Goal: Transaction & Acquisition: Subscribe to service/newsletter

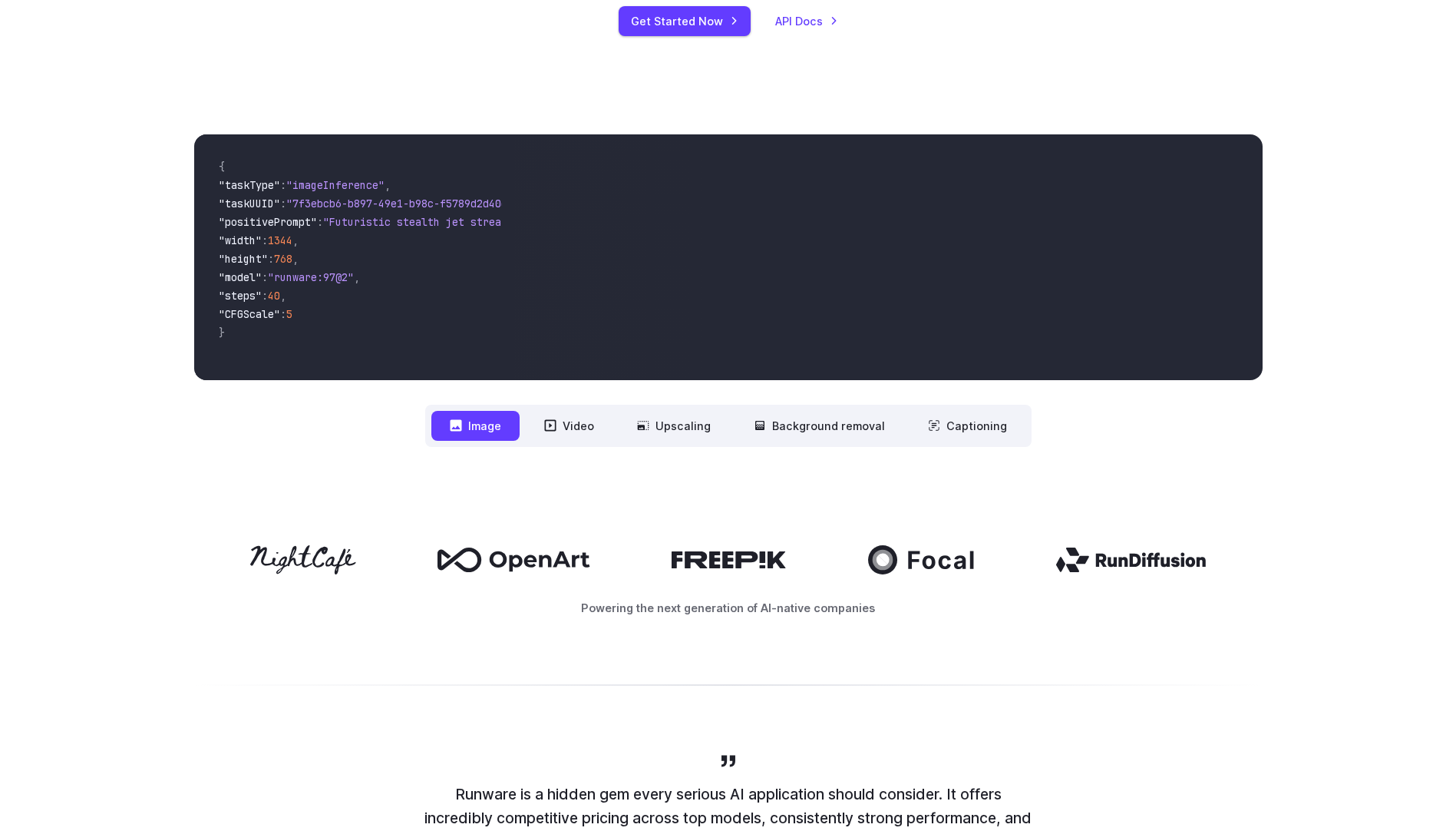
scroll to position [153, 0]
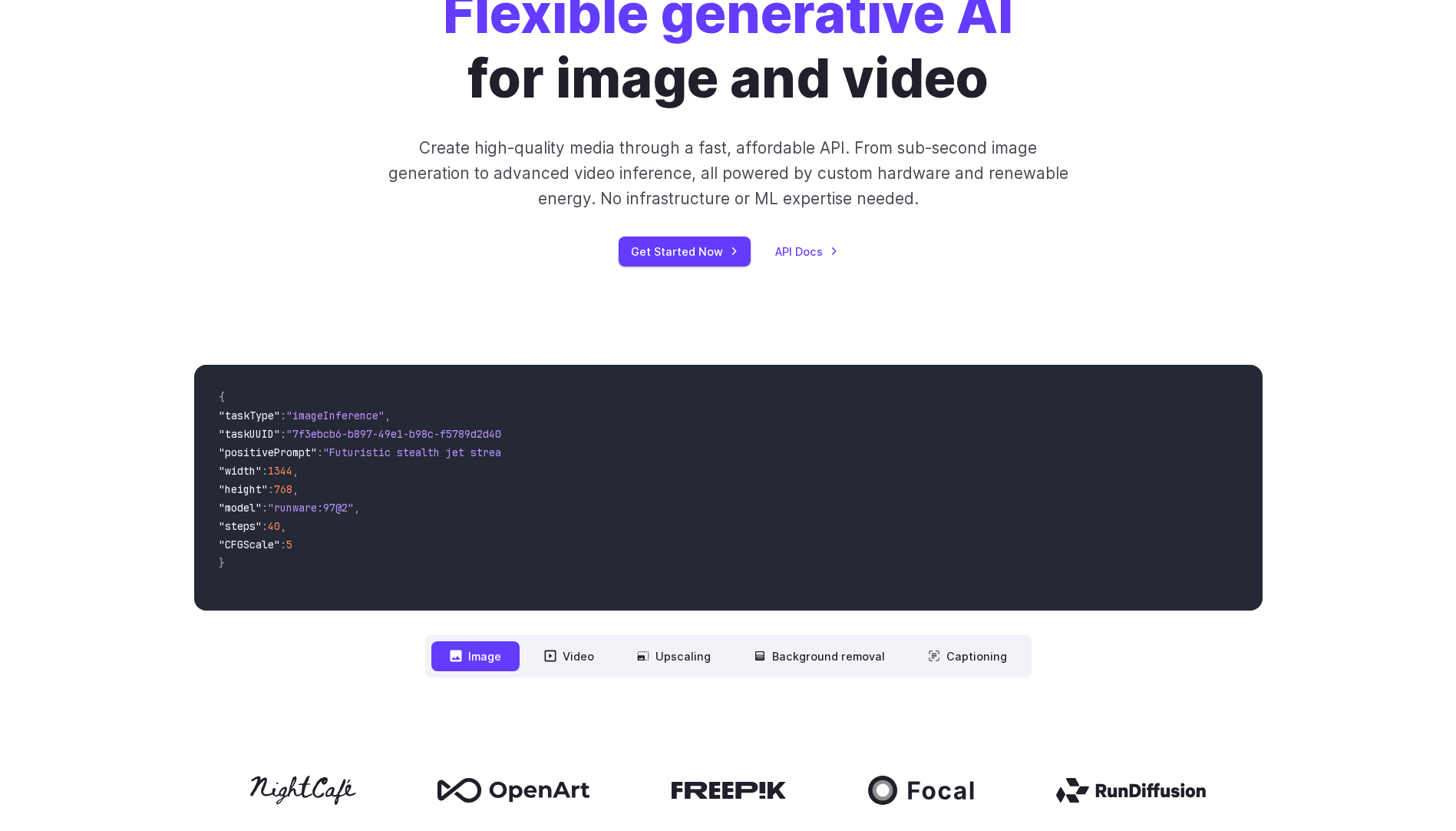
drag, startPoint x: 297, startPoint y: 604, endPoint x: 380, endPoint y: 606, distance: 83.0
click at [380, 606] on div "{ "taskType" : "imageInference" , "taskUUID" : "7f3ebcb6-b897-49e1-b98c-f5789d2…" at bounding box center [354, 488] width 321 height 246
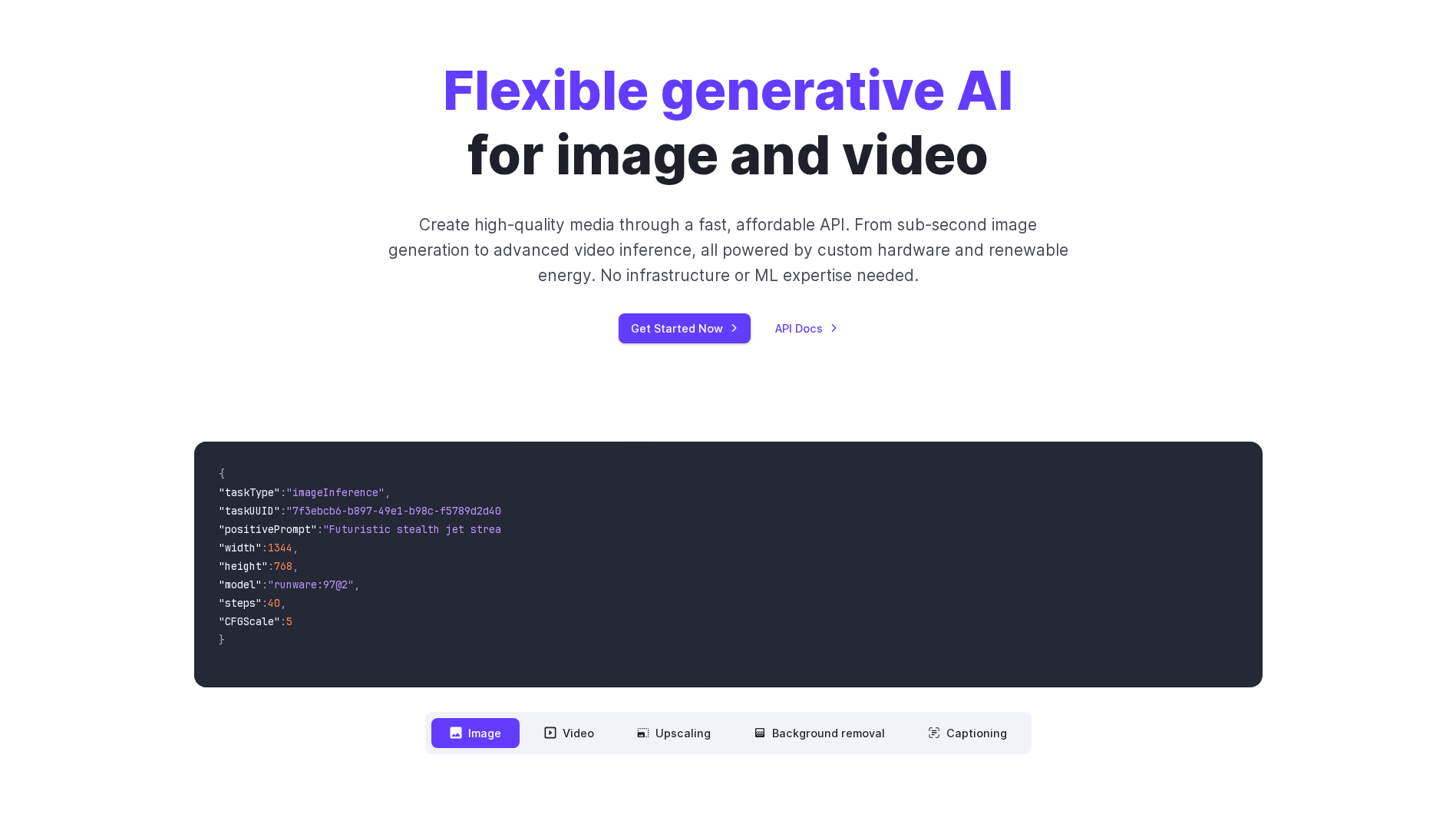
scroll to position [0, 0]
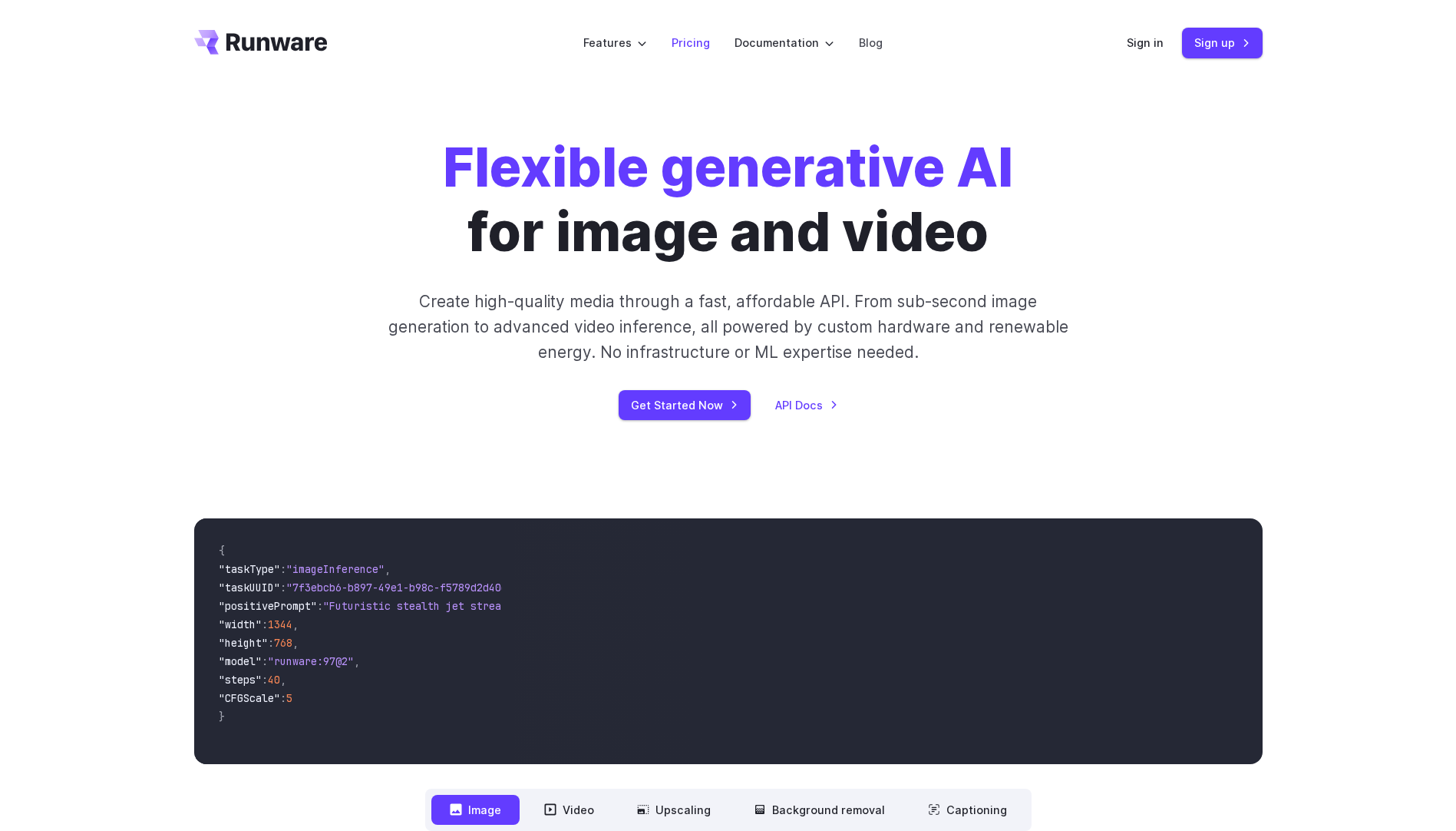
click at [688, 42] on link "Pricing" at bounding box center [691, 43] width 38 height 18
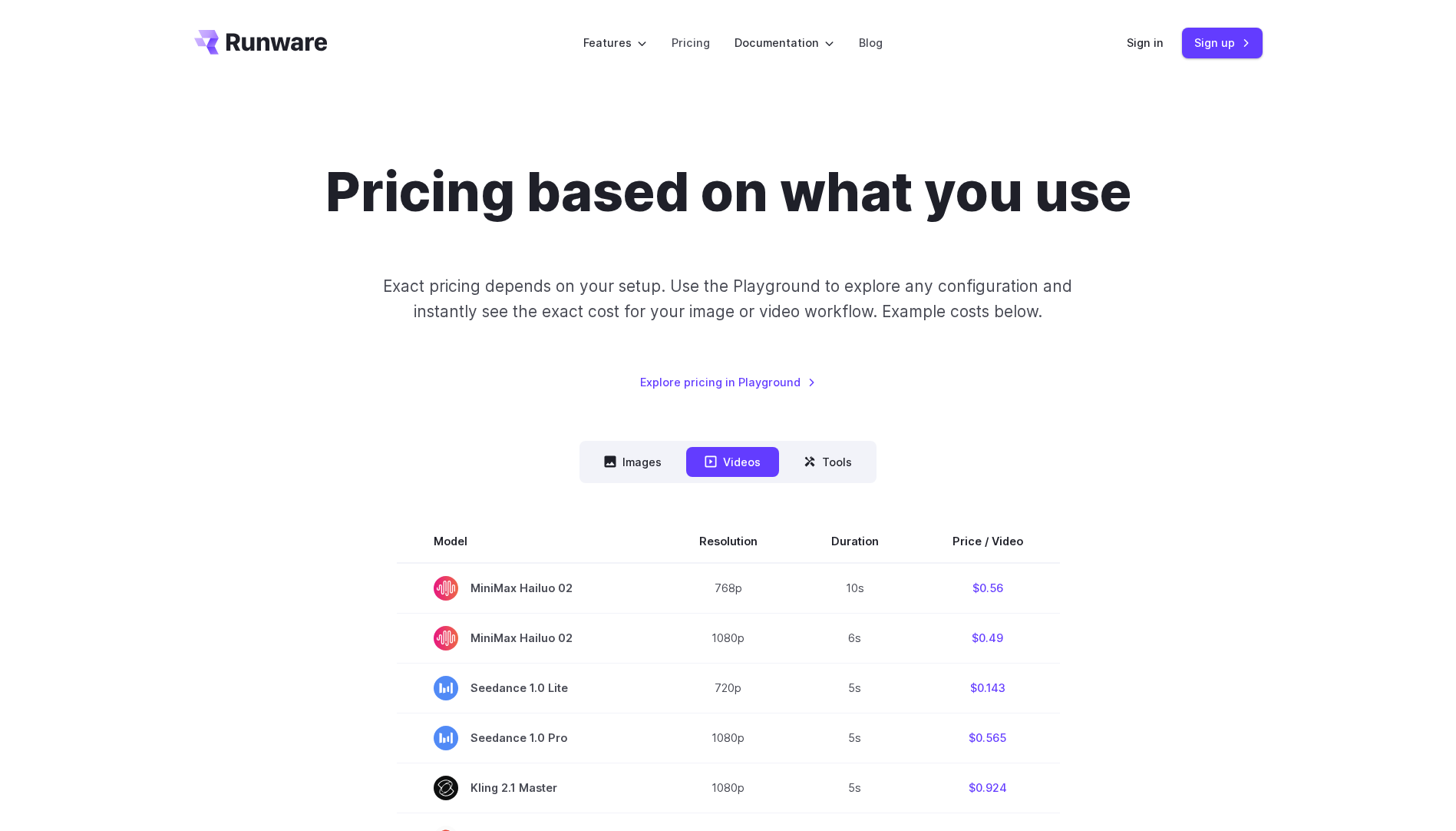
scroll to position [77, 0]
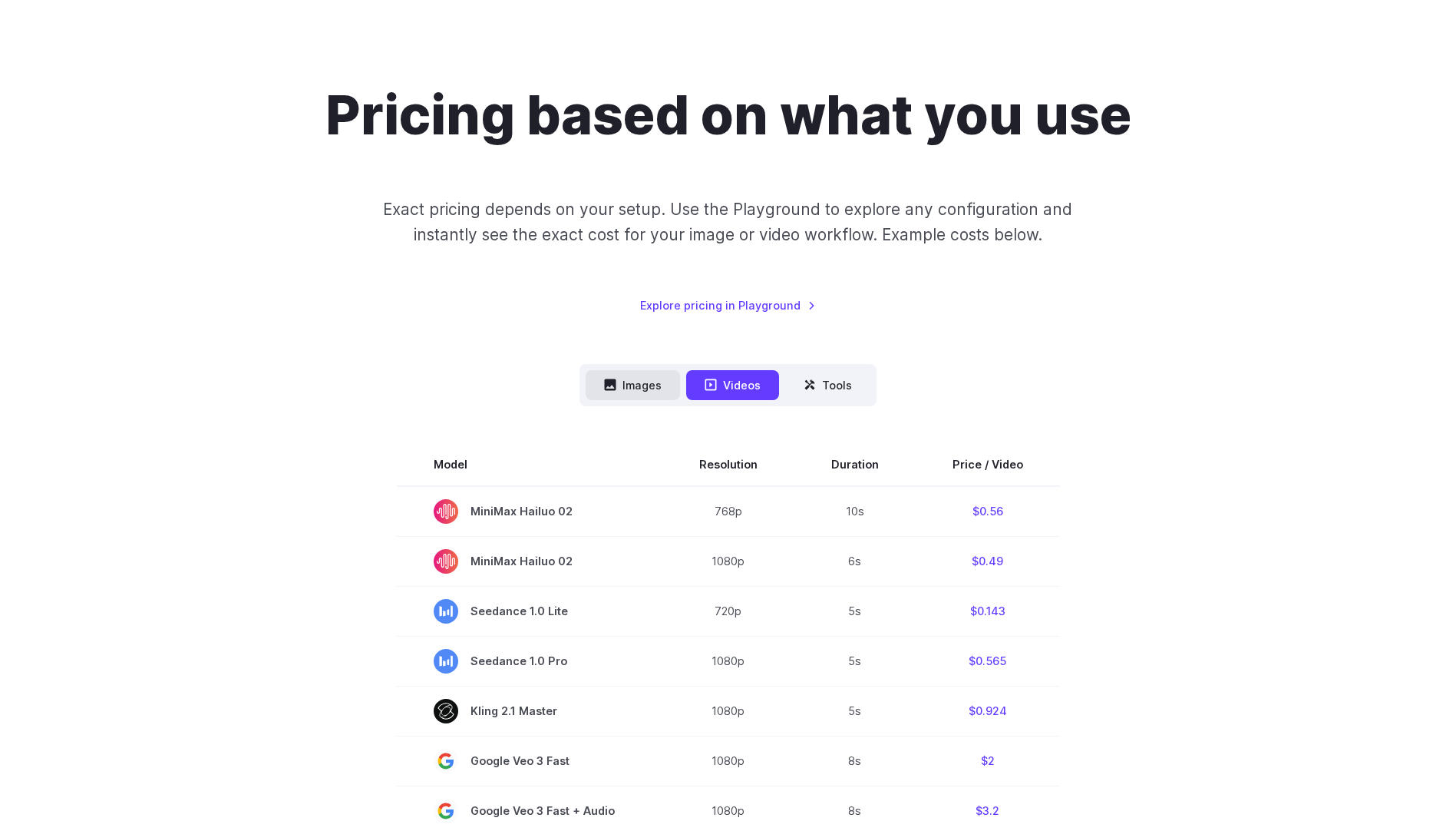
click at [639, 384] on button "Images" at bounding box center [633, 385] width 94 height 30
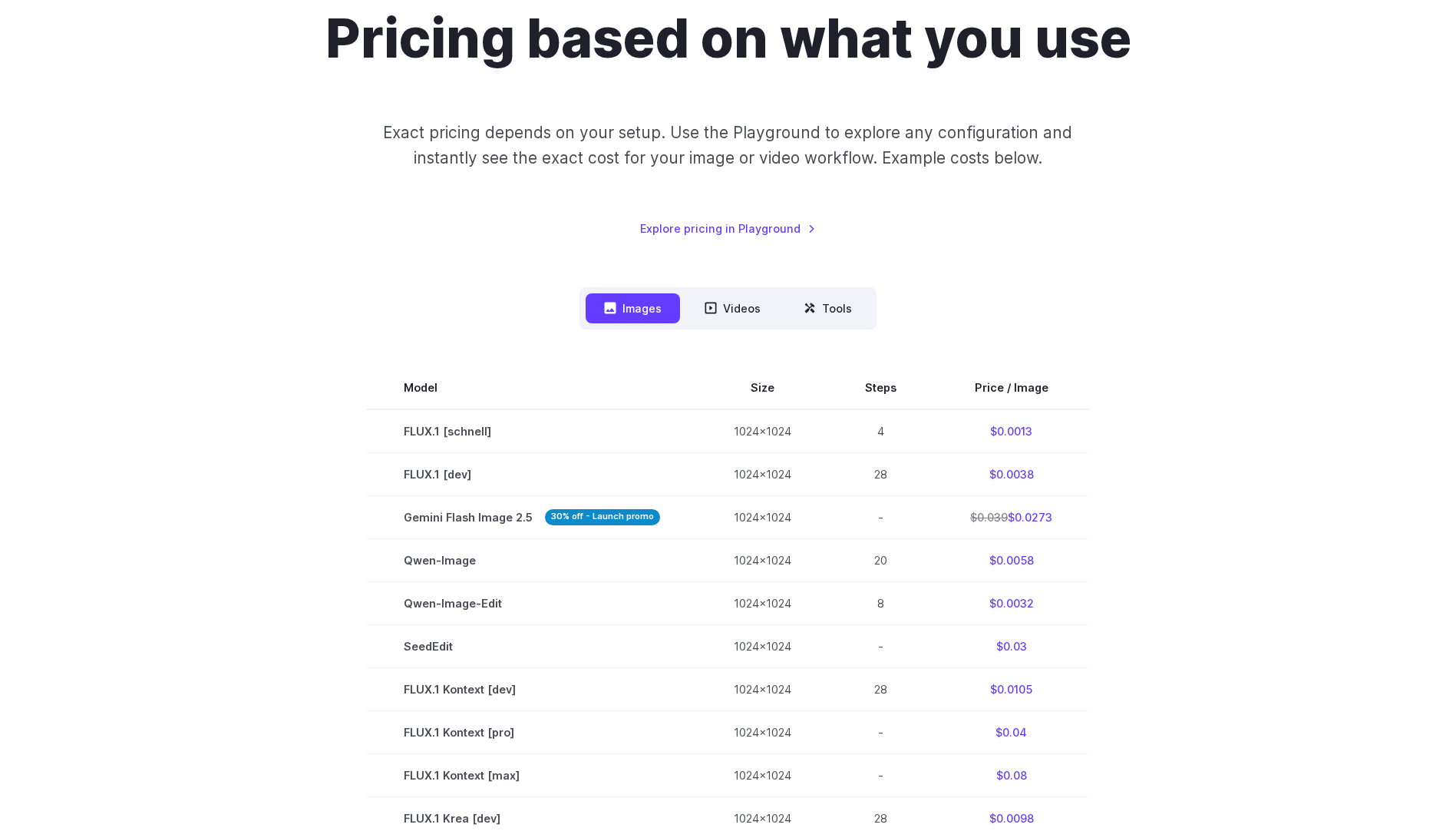
scroll to position [0, 0]
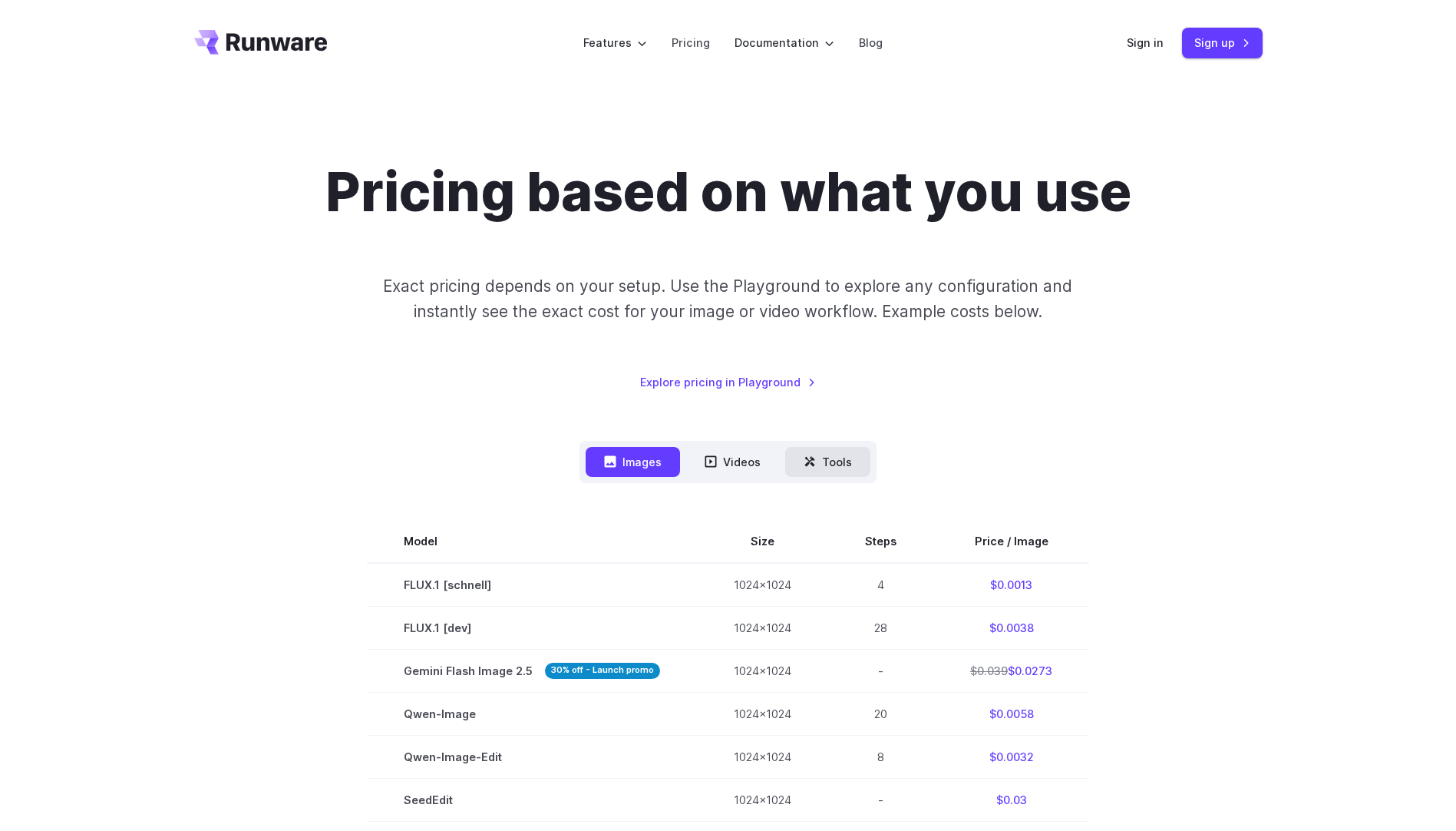
click at [863, 466] on button "Tools" at bounding box center [828, 462] width 85 height 30
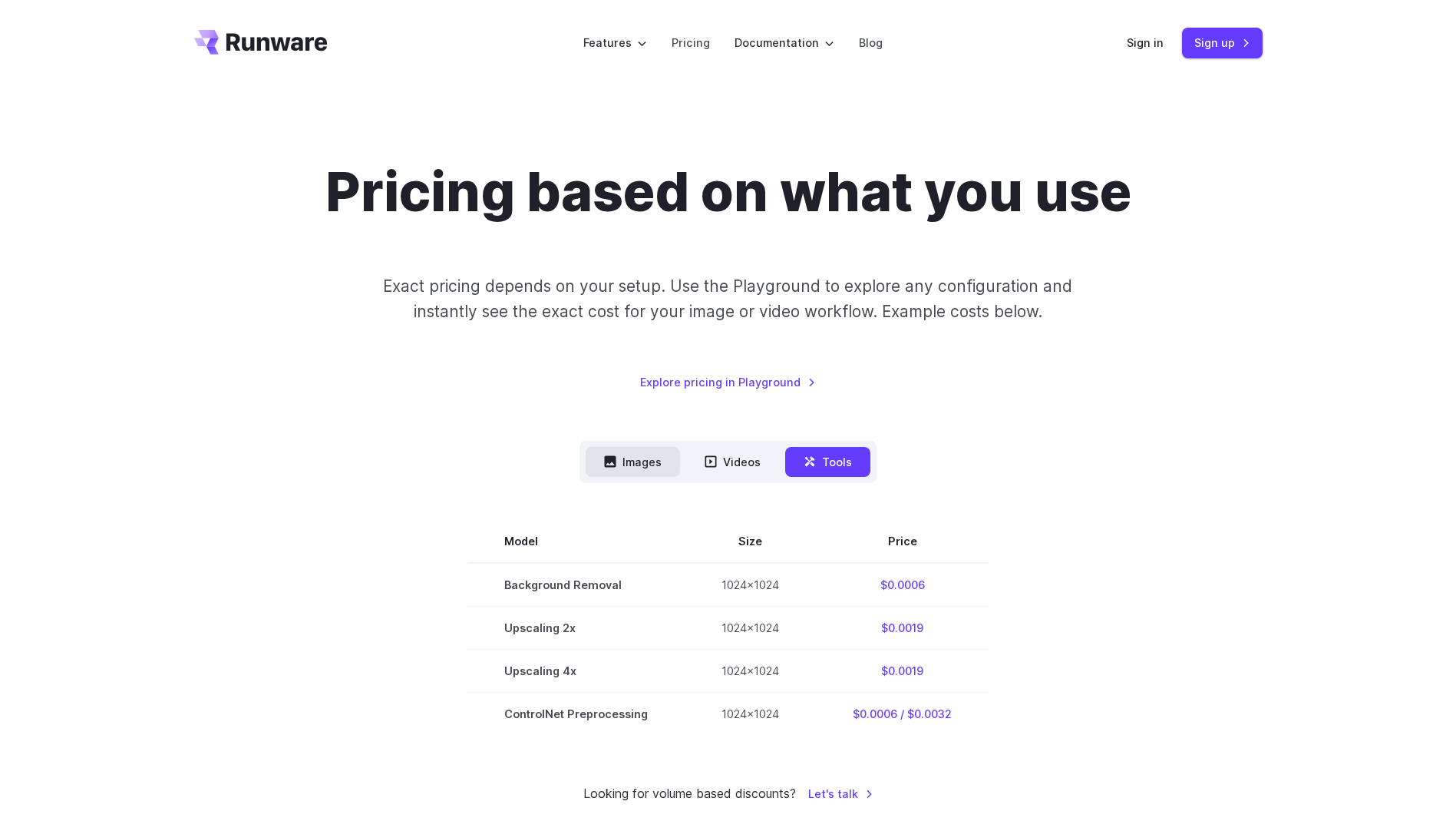
click at [620, 473] on button "Images" at bounding box center [633, 462] width 94 height 30
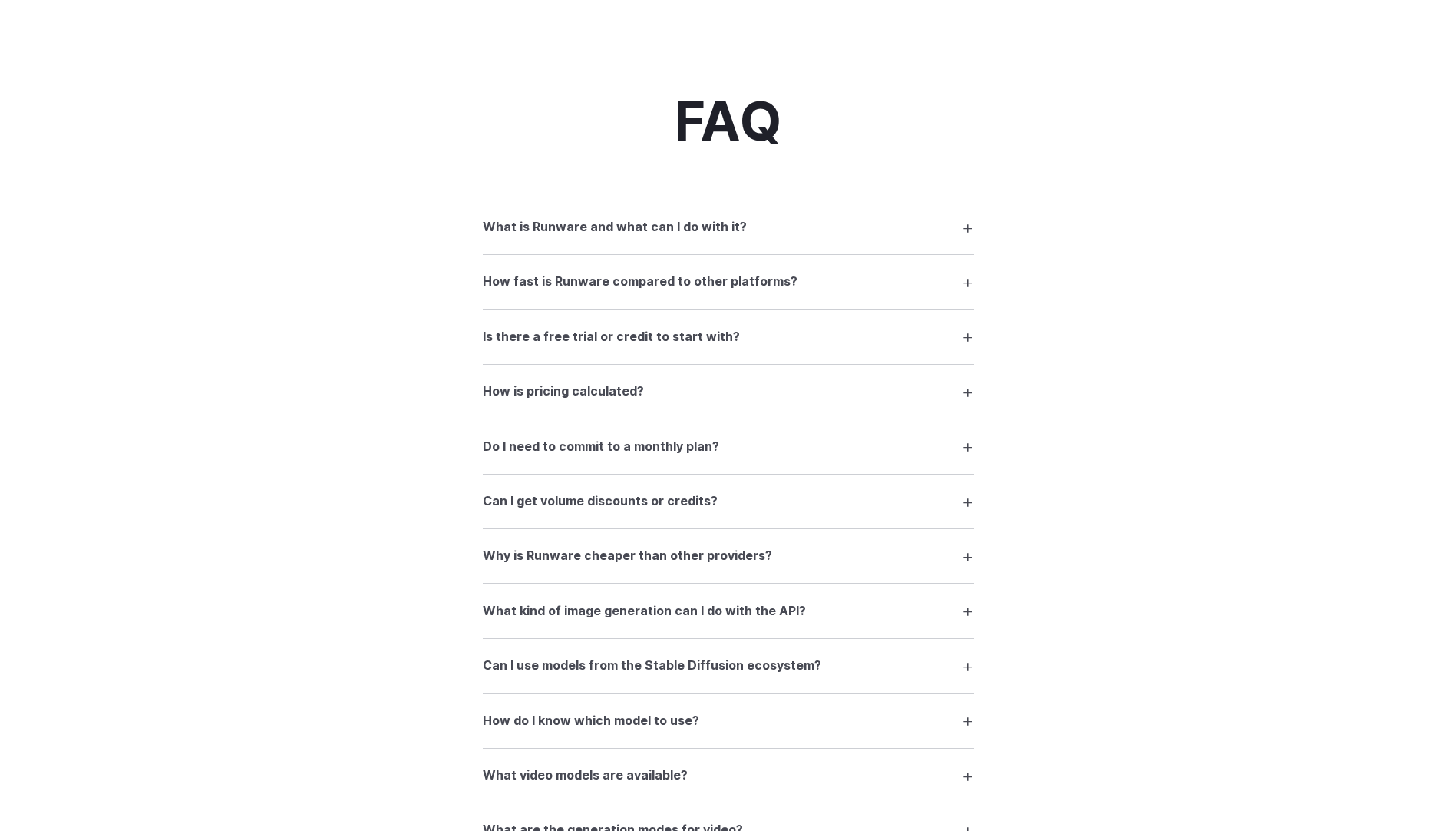
scroll to position [1805, 0]
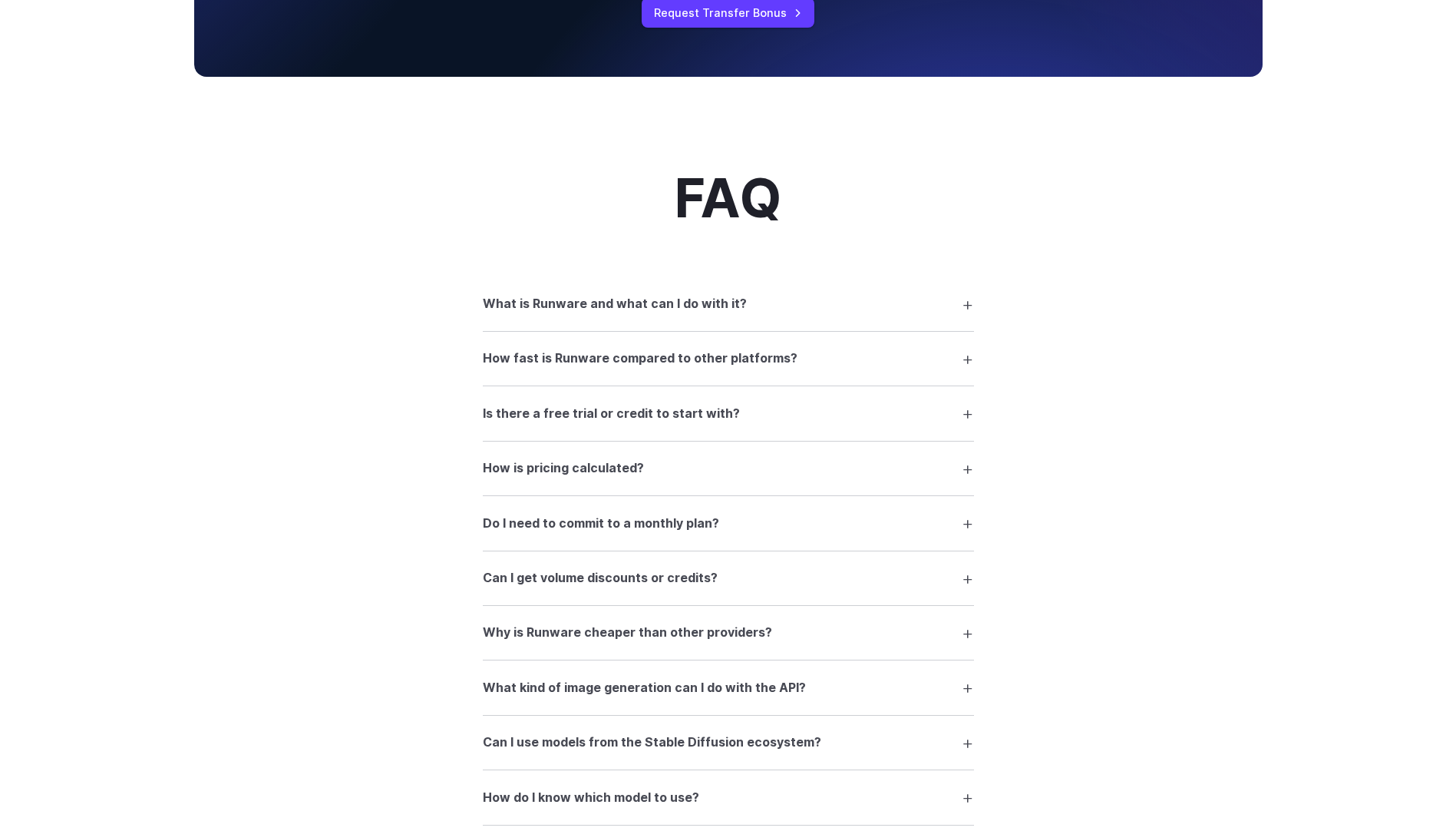
click at [968, 365] on summary "How fast is Runware compared to other platforms?" at bounding box center [728, 358] width 491 height 29
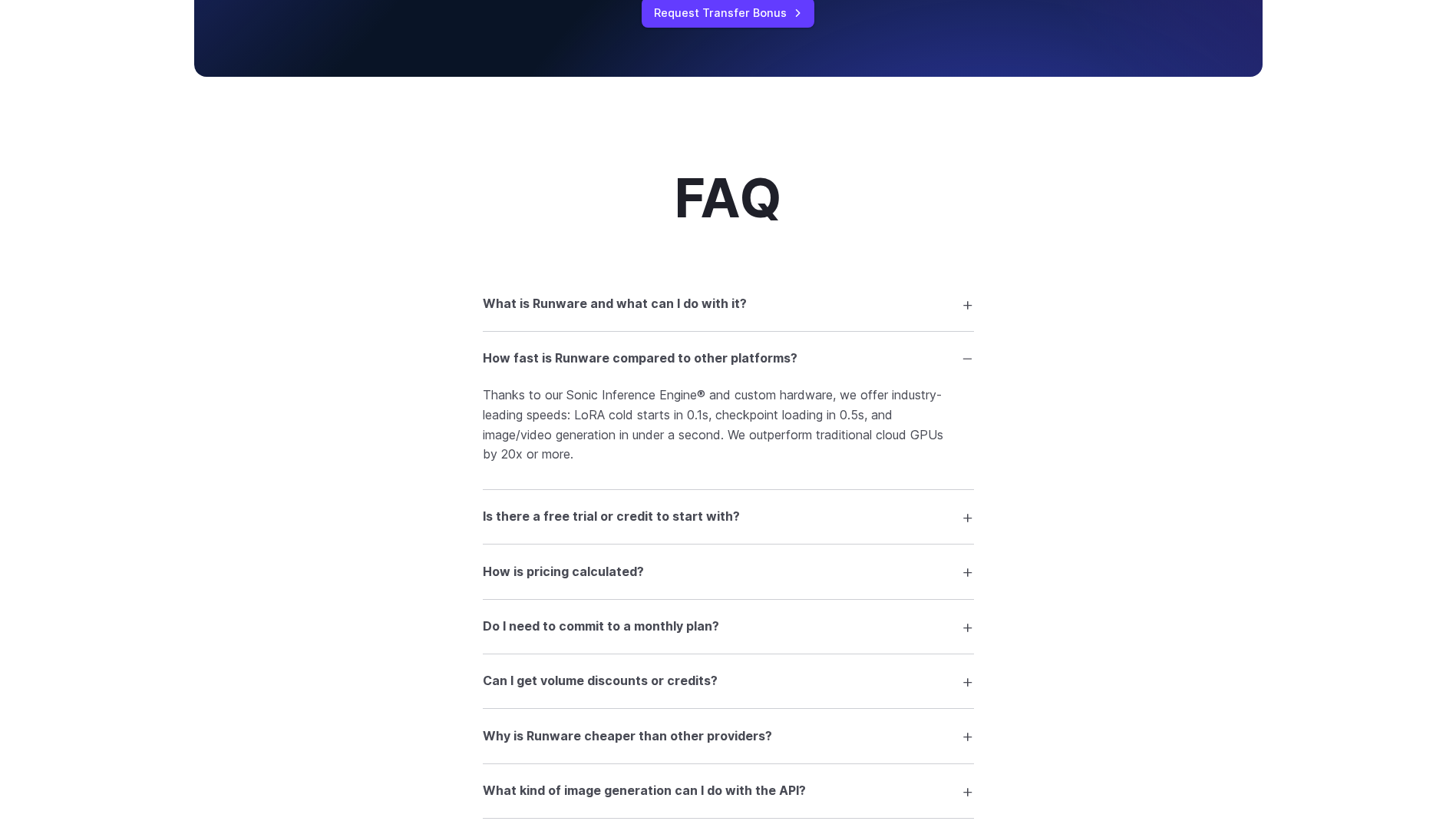
click at [968, 515] on summary "Is there a free trial or credit to start with?" at bounding box center [728, 516] width 491 height 29
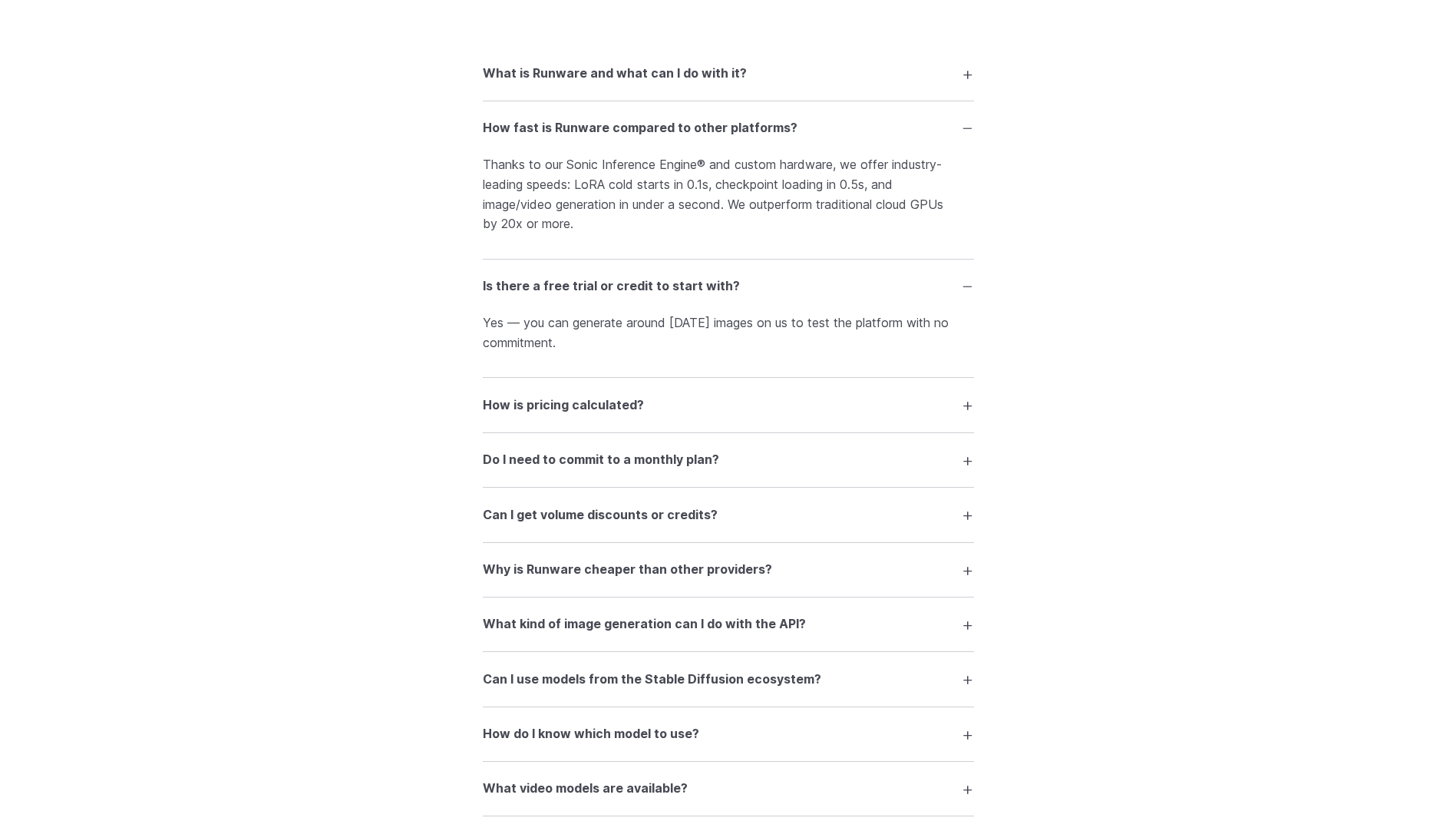
scroll to position [1960, 0]
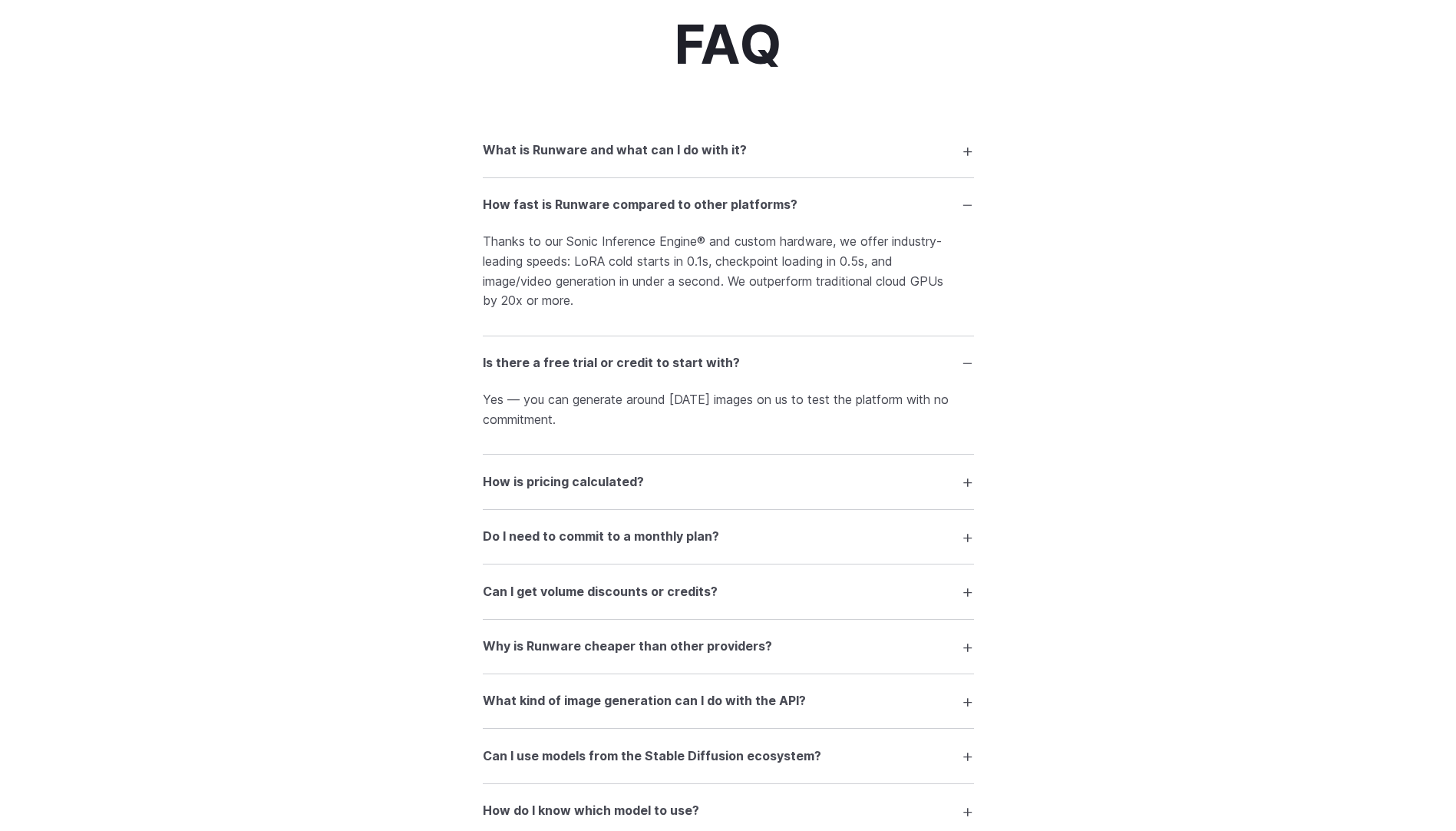
click at [974, 481] on div "FAQ What is Runware and what can I do with it? Runware is a high-performance AI…" at bounding box center [728, 728] width 1105 height 1425
click at [973, 482] on summary "How is pricing calculated?" at bounding box center [728, 481] width 491 height 29
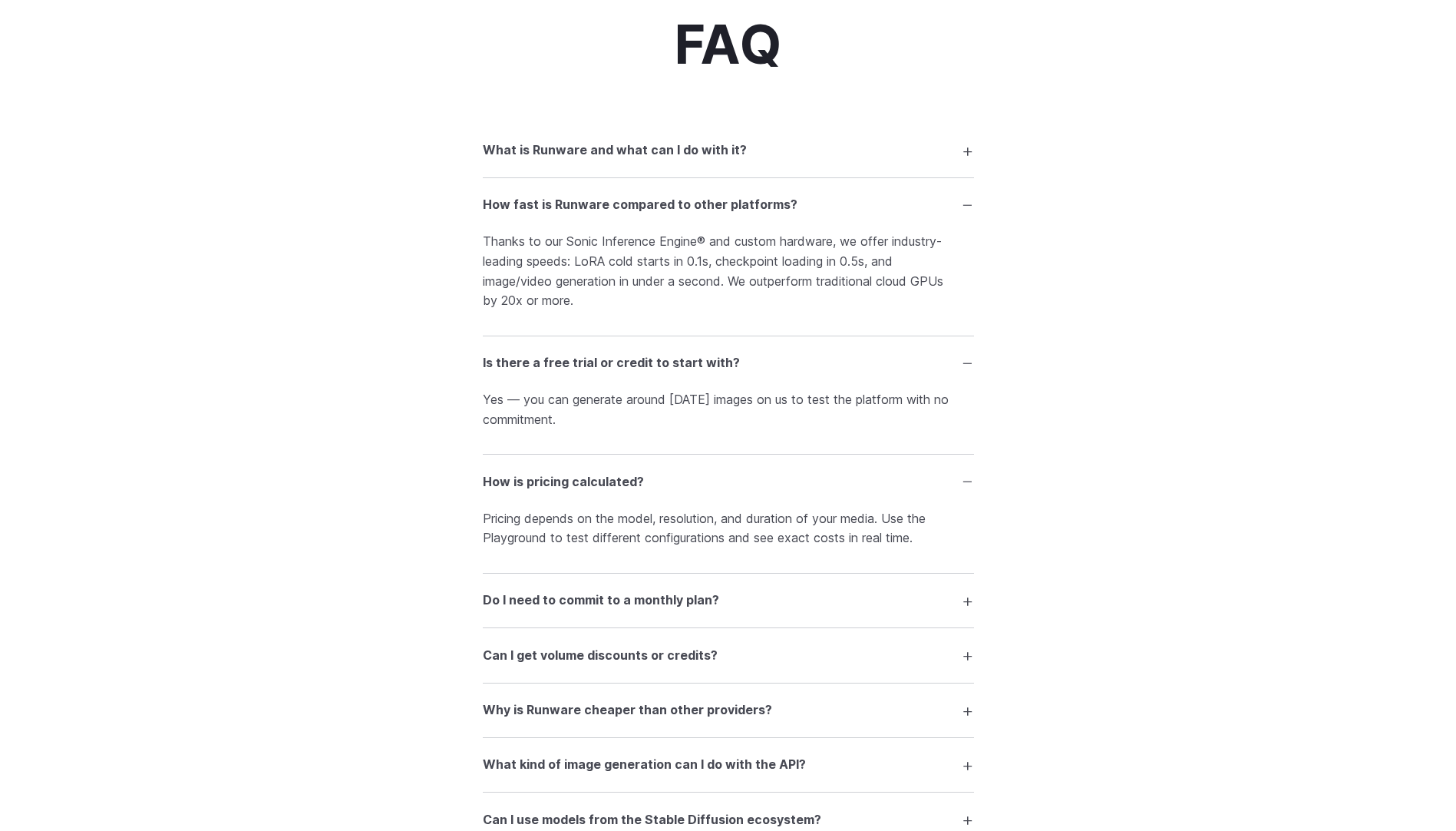
scroll to position [2113, 0]
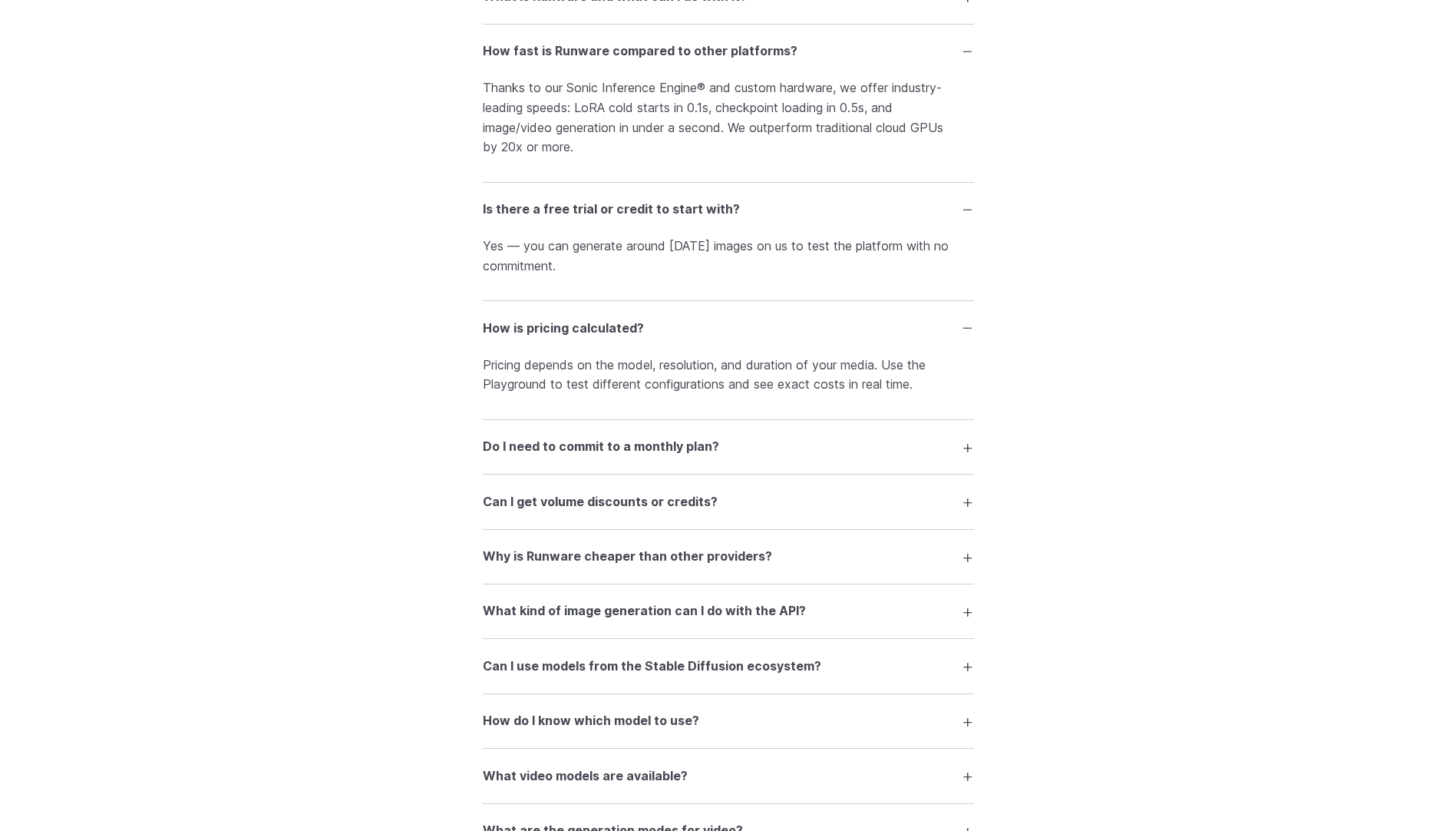
click at [969, 450] on summary "Do I need to commit to a monthly plan?" at bounding box center [728, 447] width 491 height 29
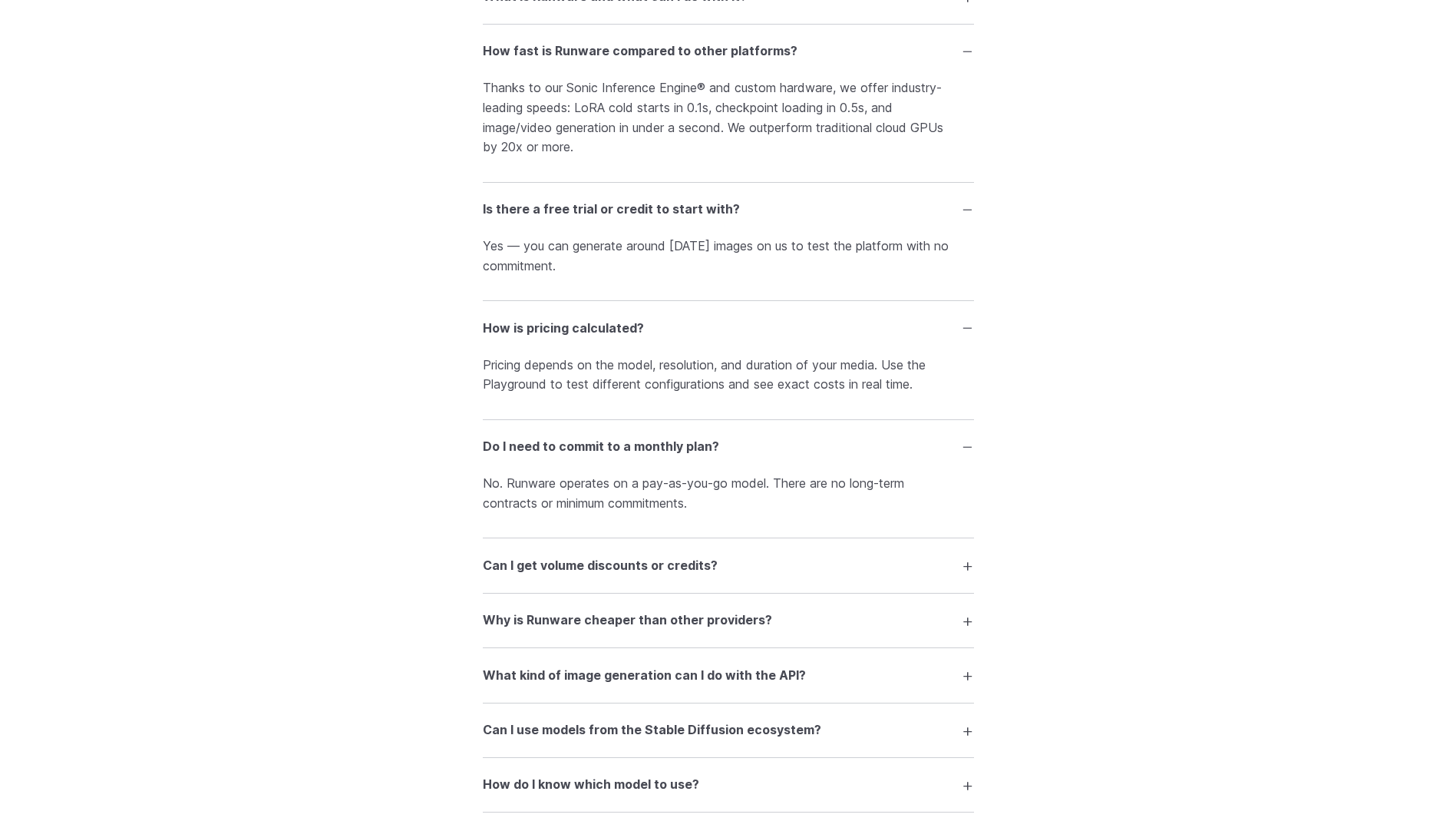
scroll to position [2190, 0]
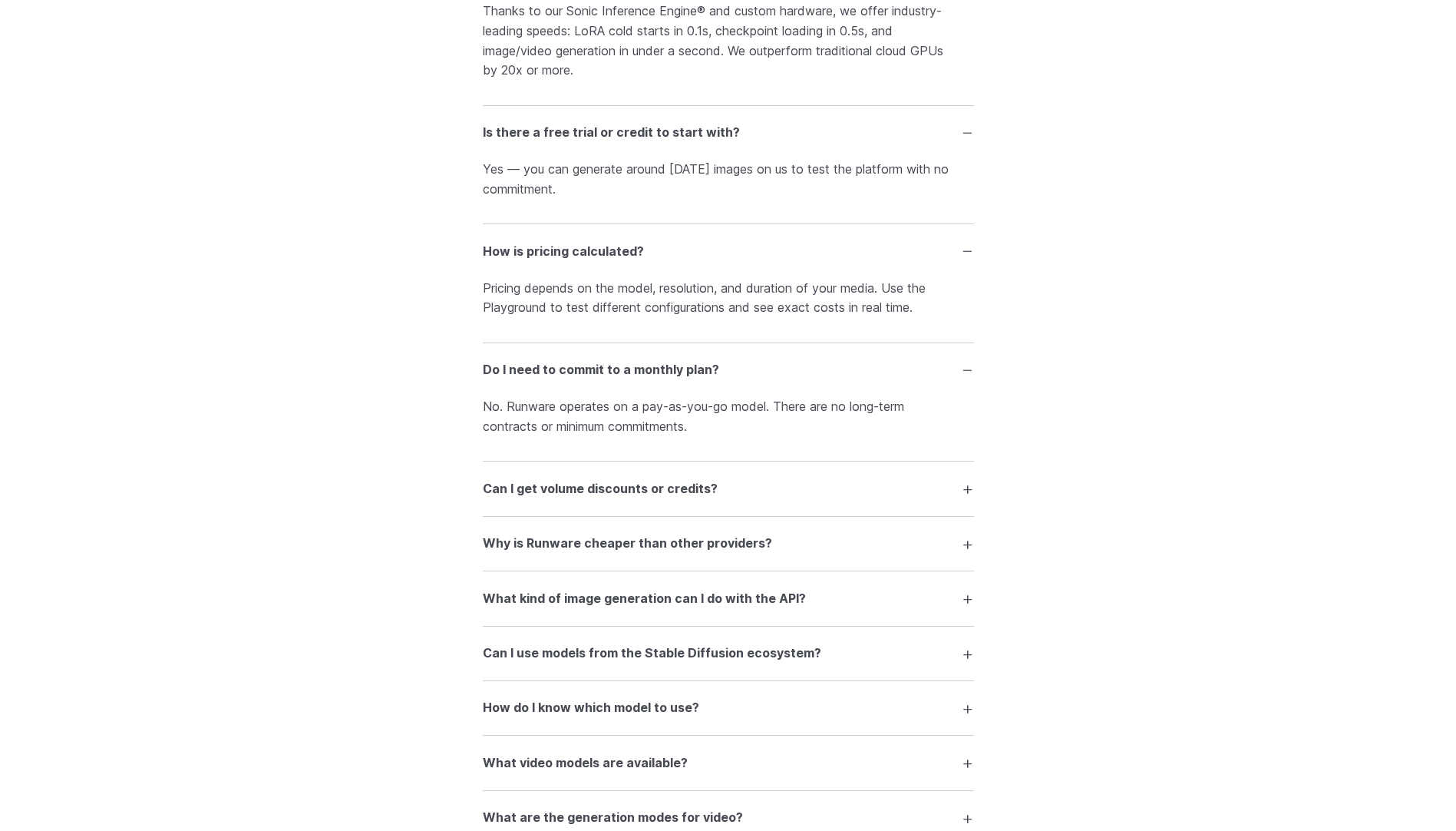
click at [968, 488] on summary "Can I get volume discounts or credits?" at bounding box center [728, 488] width 491 height 29
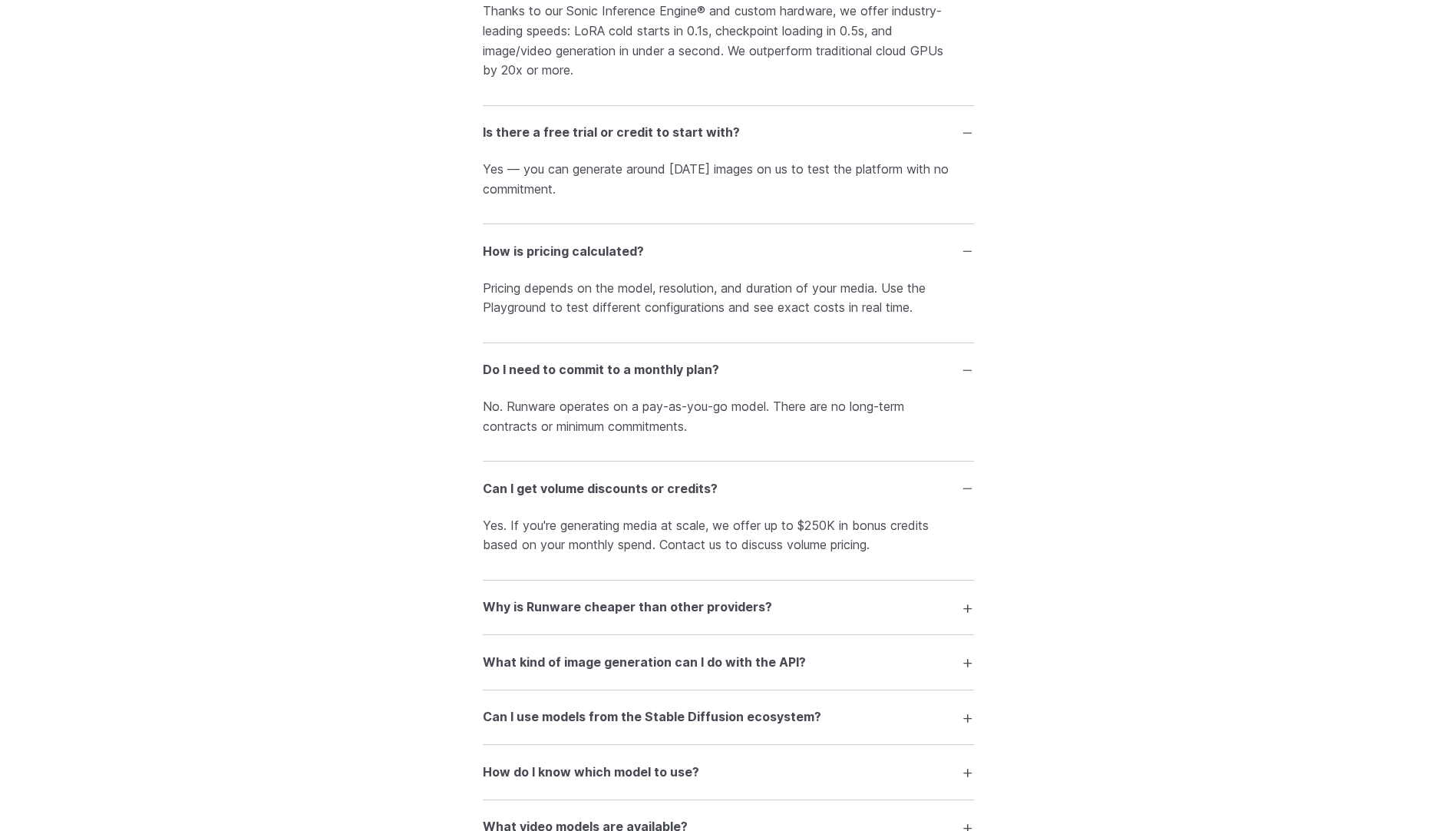
scroll to position [2266, 0]
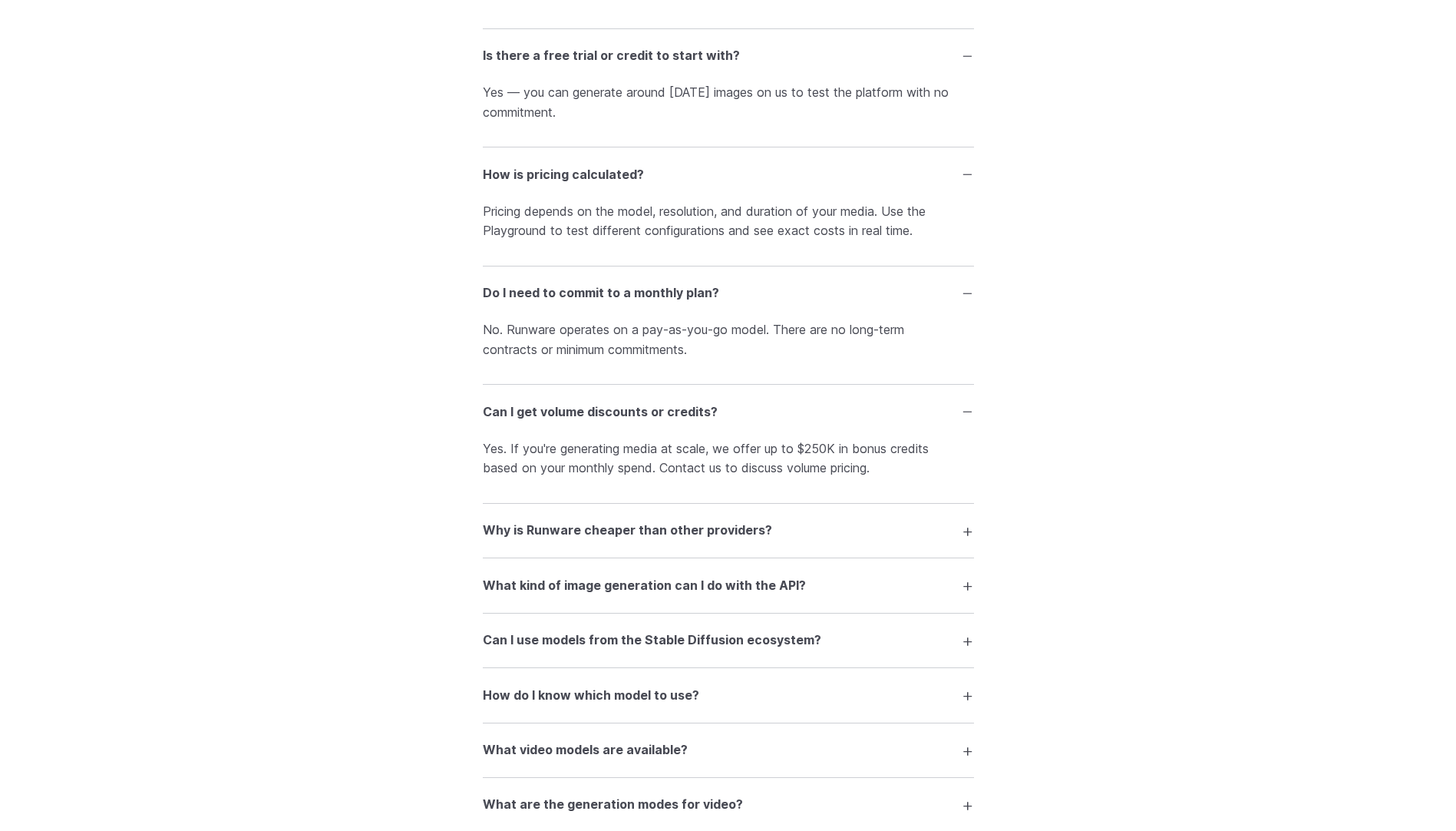
click at [970, 528] on summary "Why is Runware cheaper than other providers?" at bounding box center [728, 530] width 491 height 29
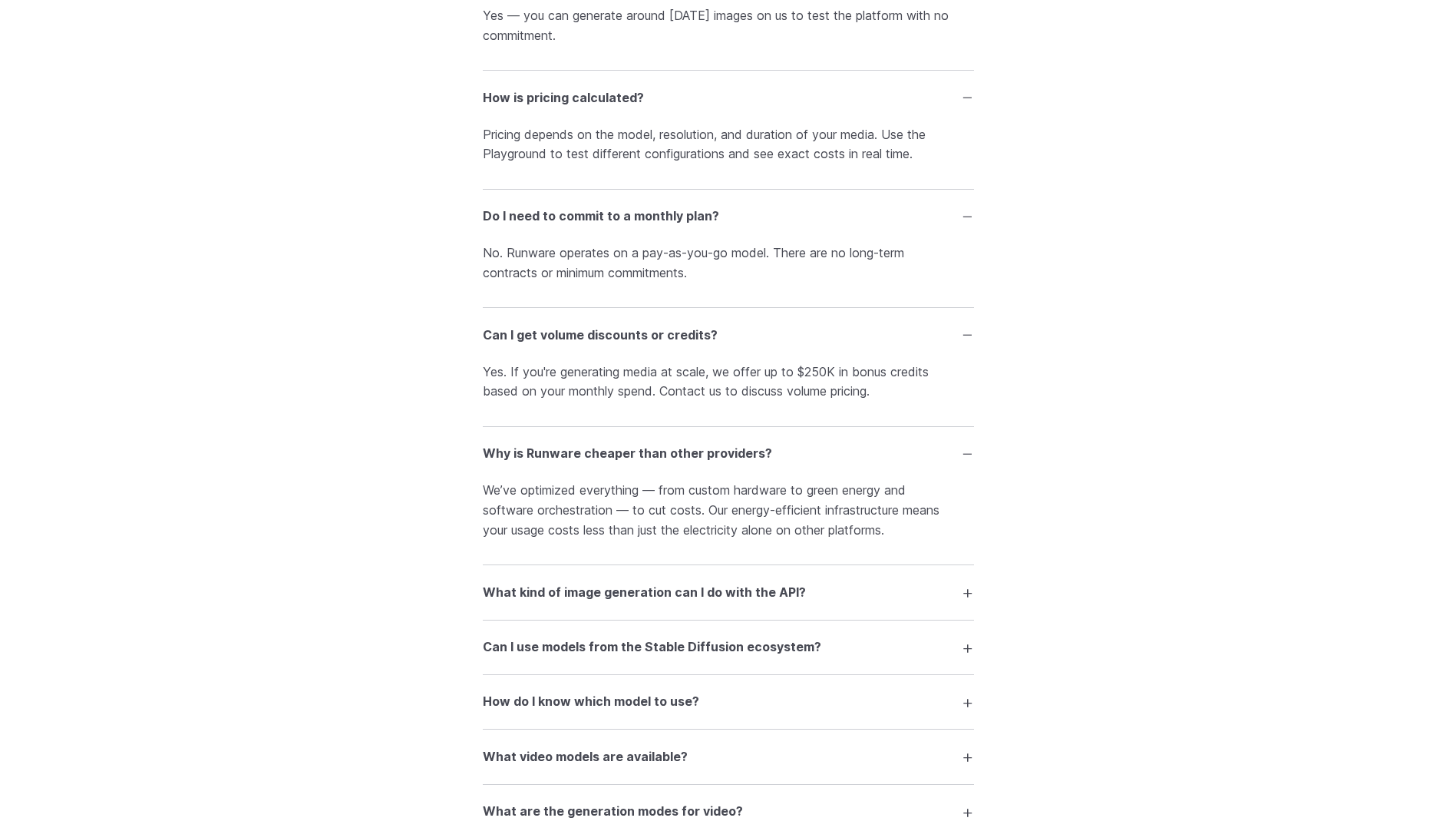
scroll to position [2496, 0]
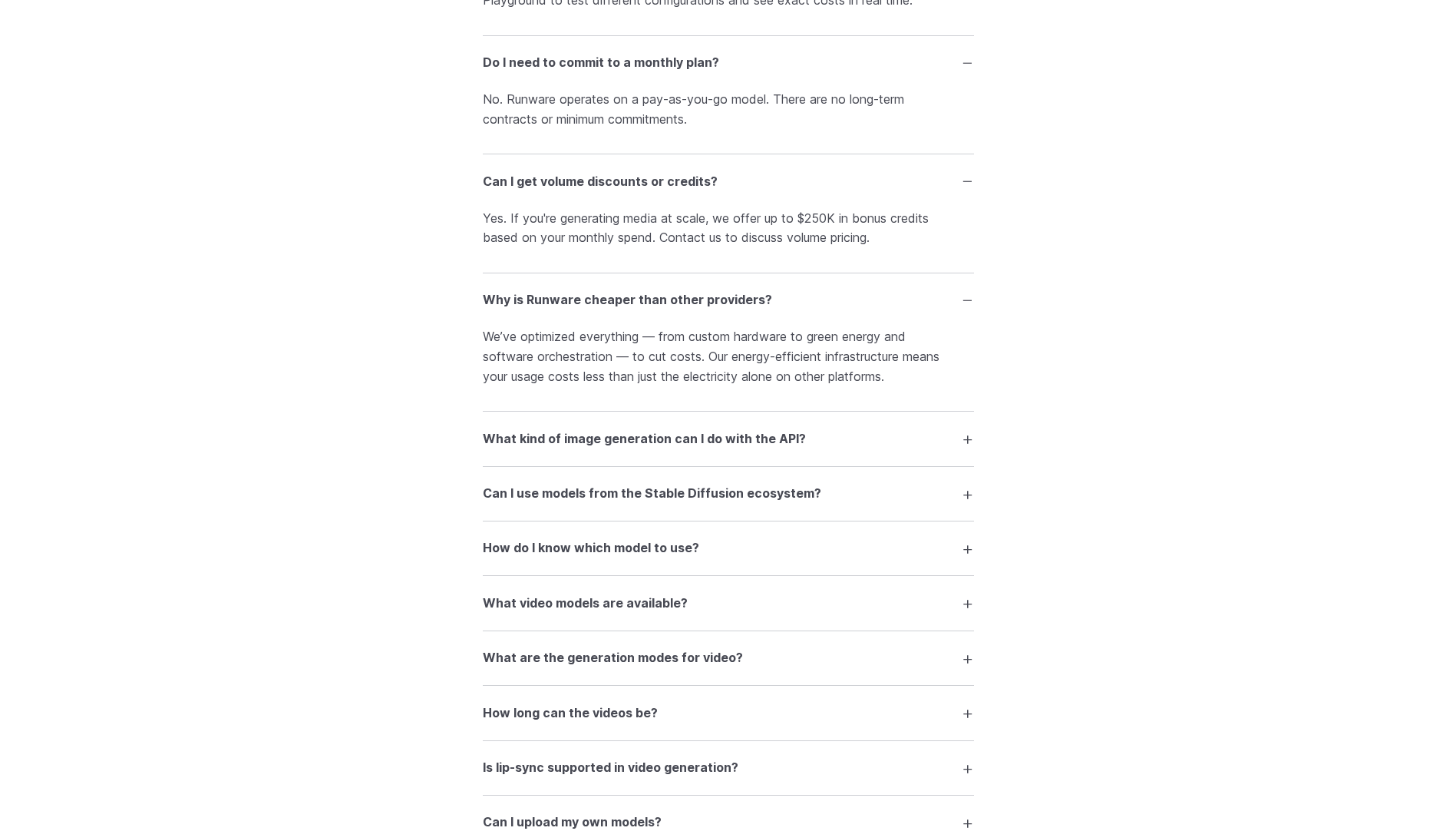
click at [968, 443] on summary "What kind of image generation can I do with the API?" at bounding box center [728, 438] width 491 height 29
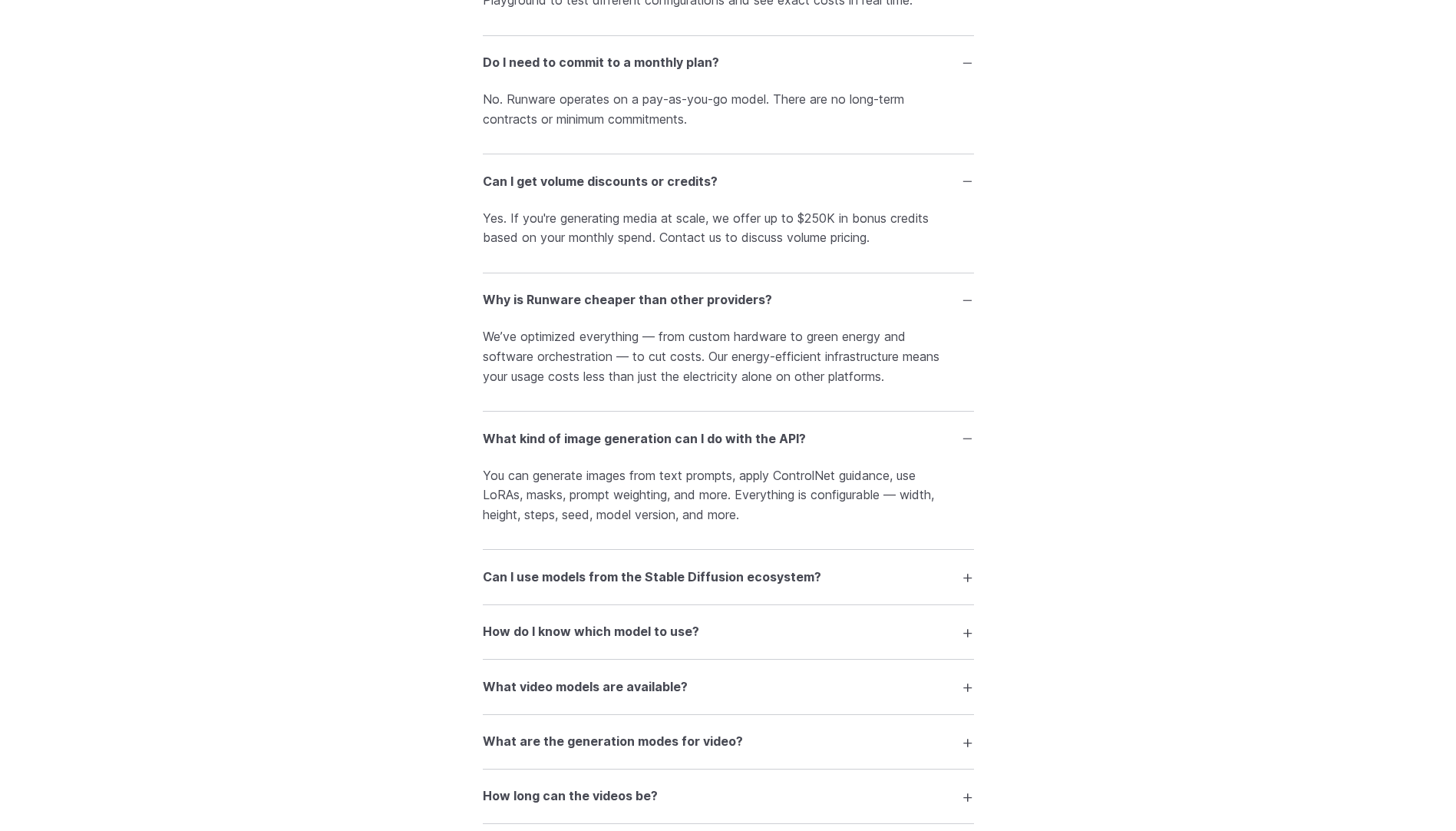
scroll to position [2573, 0]
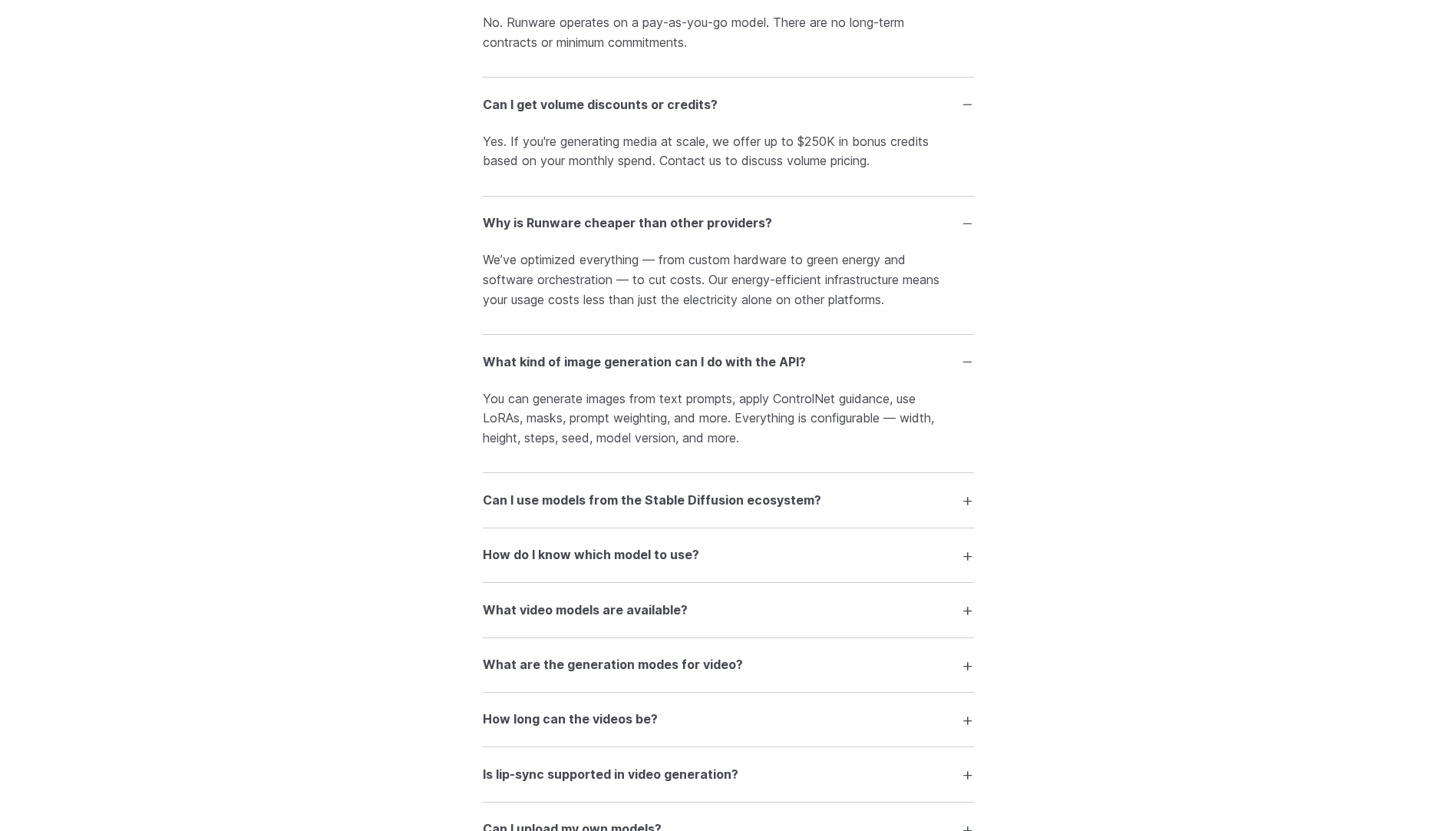
click at [968, 495] on summary "Can I use models from the Stable Diffusion ecosystem?" at bounding box center [728, 499] width 491 height 29
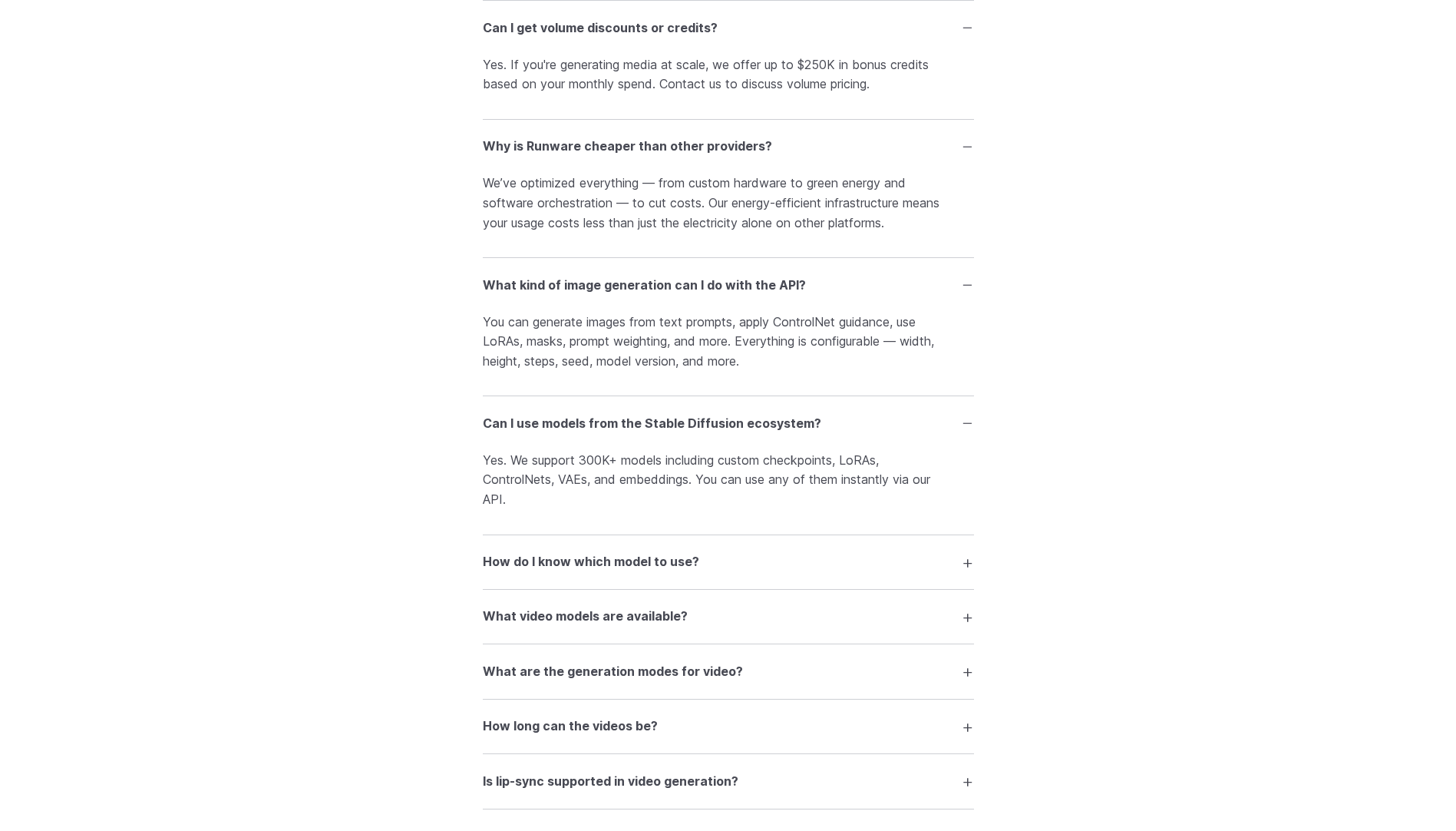
scroll to position [2727, 0]
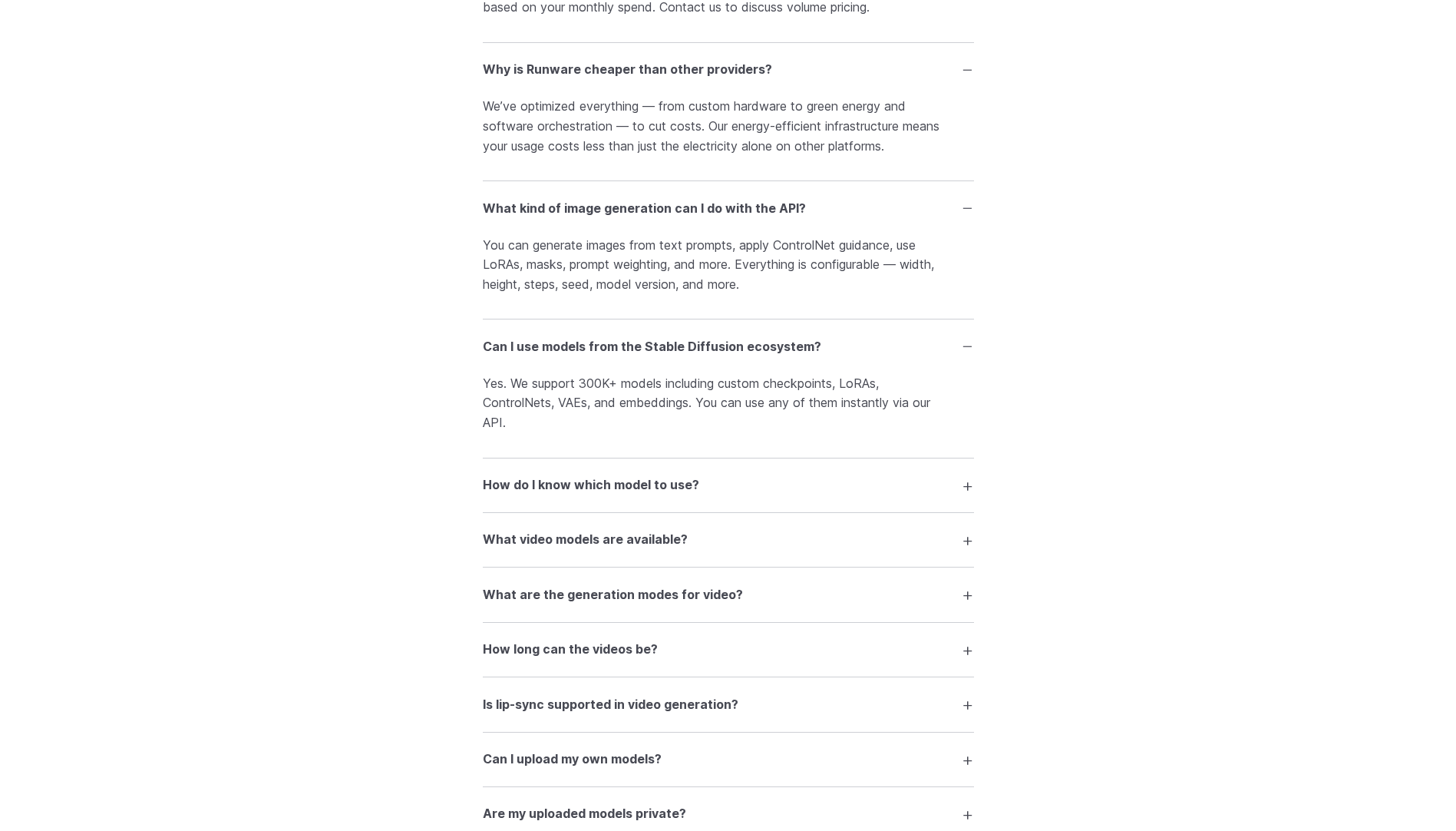
click at [966, 480] on summary "How do I know which model to use?" at bounding box center [728, 485] width 491 height 29
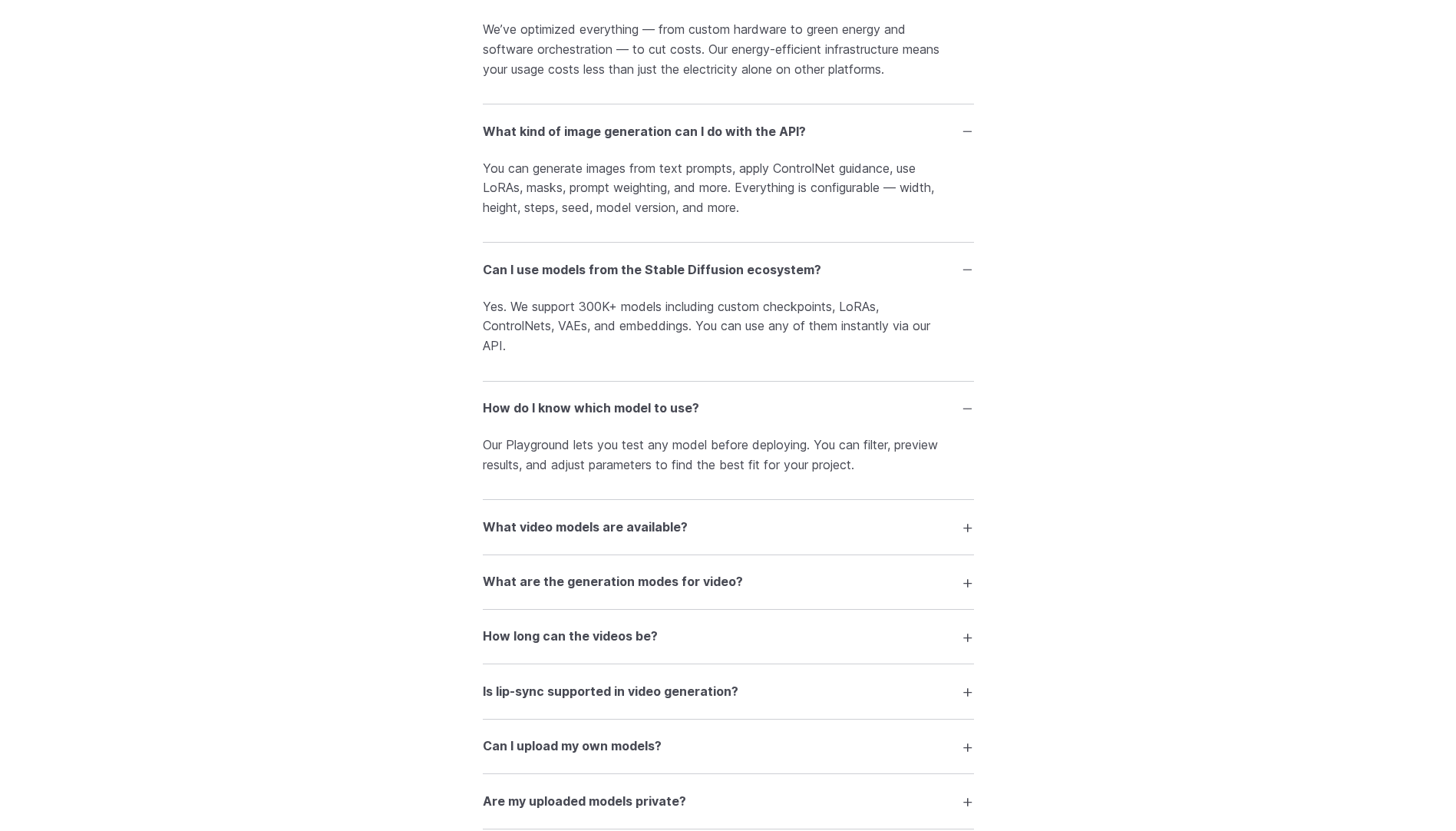
scroll to position [2881, 0]
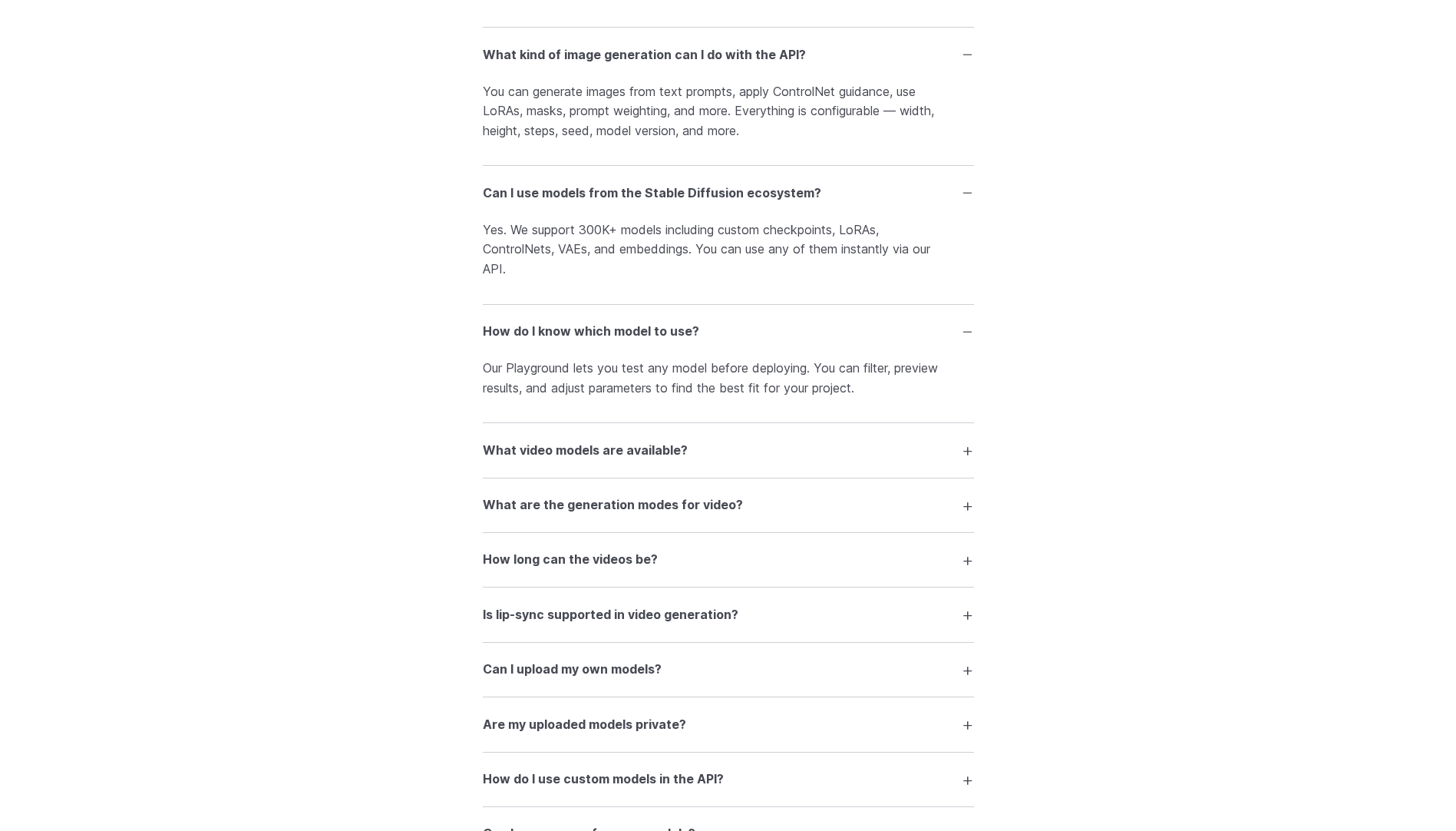
click at [970, 451] on summary "What video models are available?" at bounding box center [728, 449] width 491 height 29
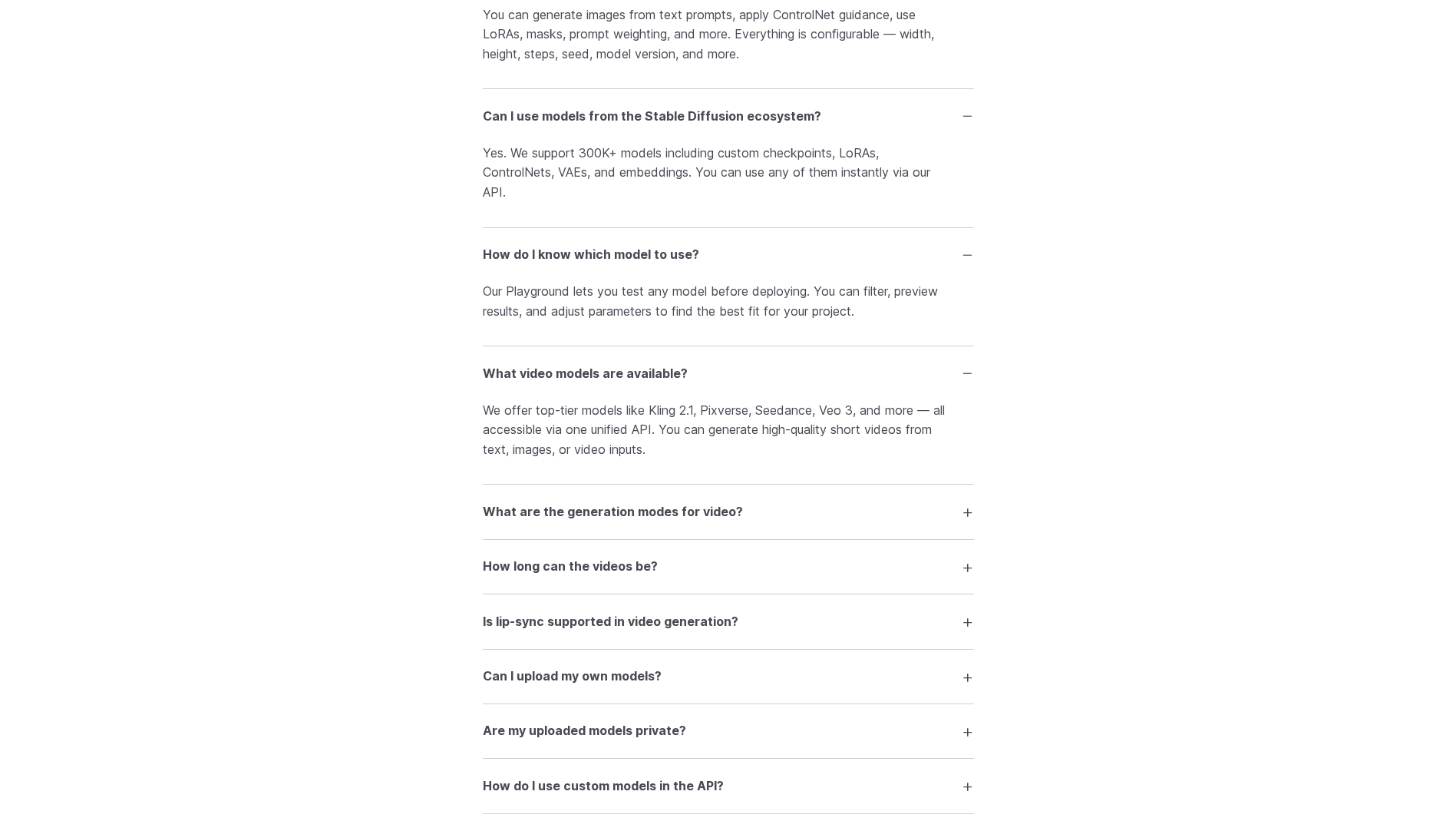
scroll to position [3034, 0]
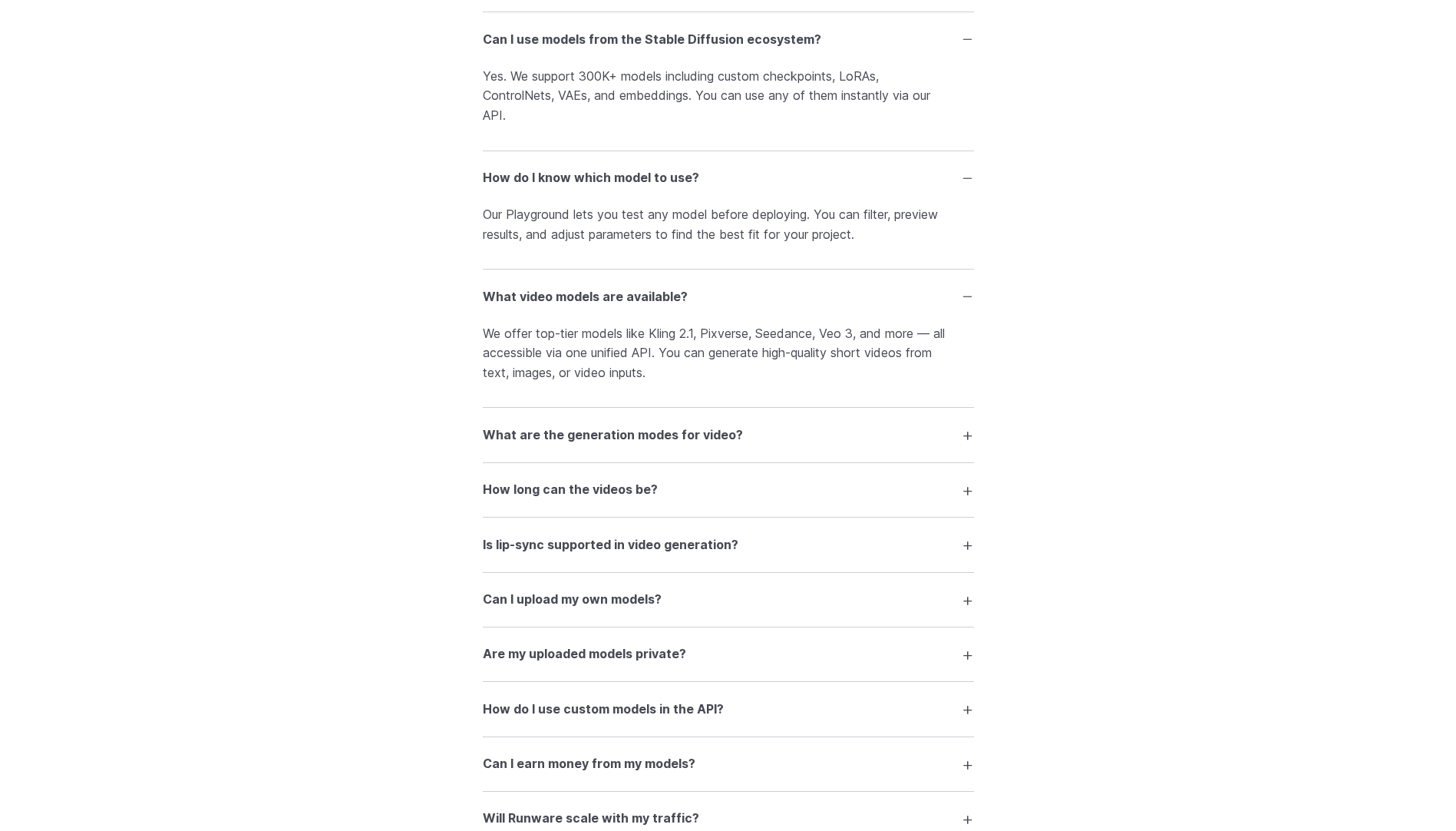
click at [973, 443] on summary "What are the generation modes for video?" at bounding box center [728, 434] width 491 height 29
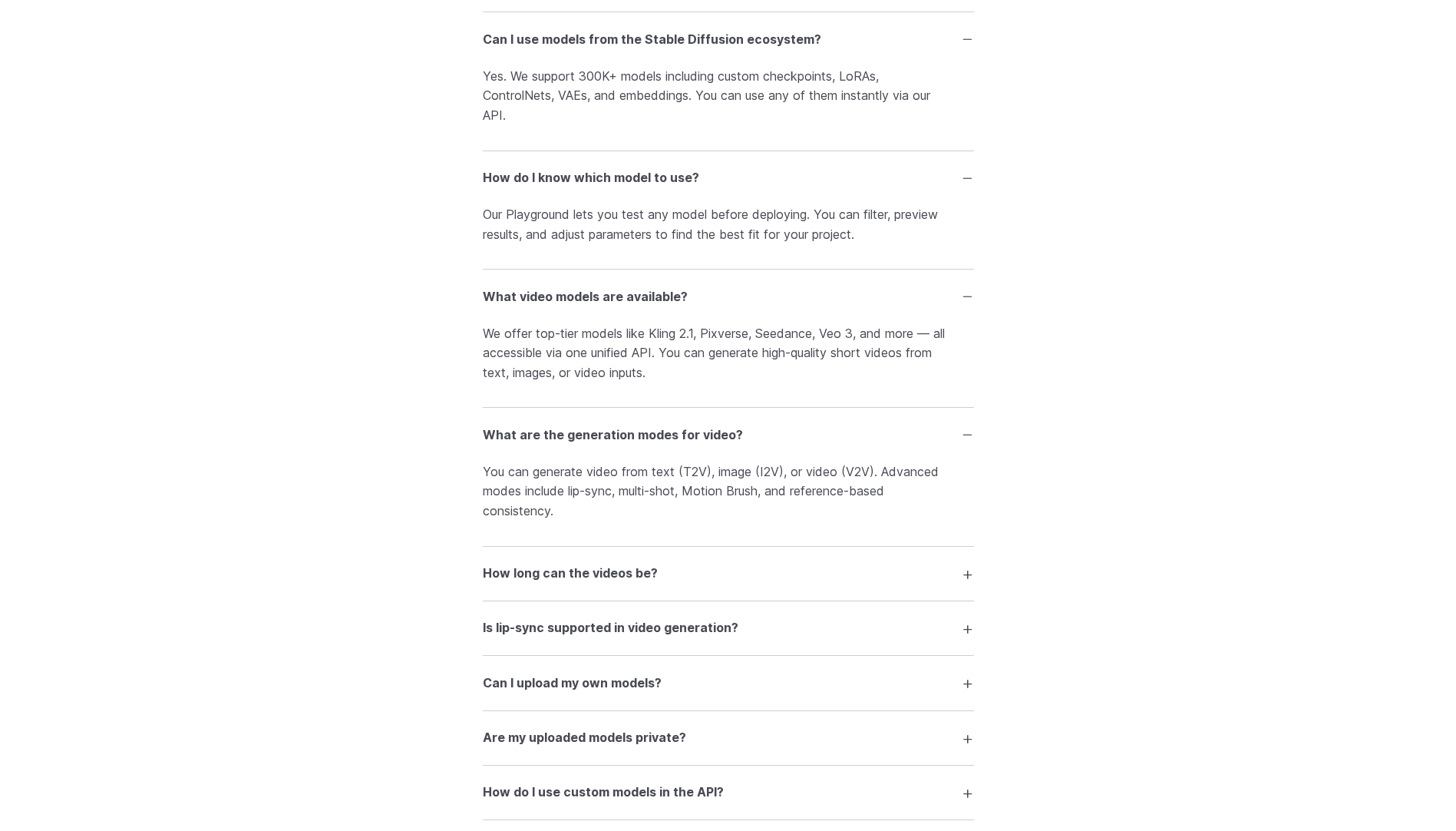
scroll to position [3111, 0]
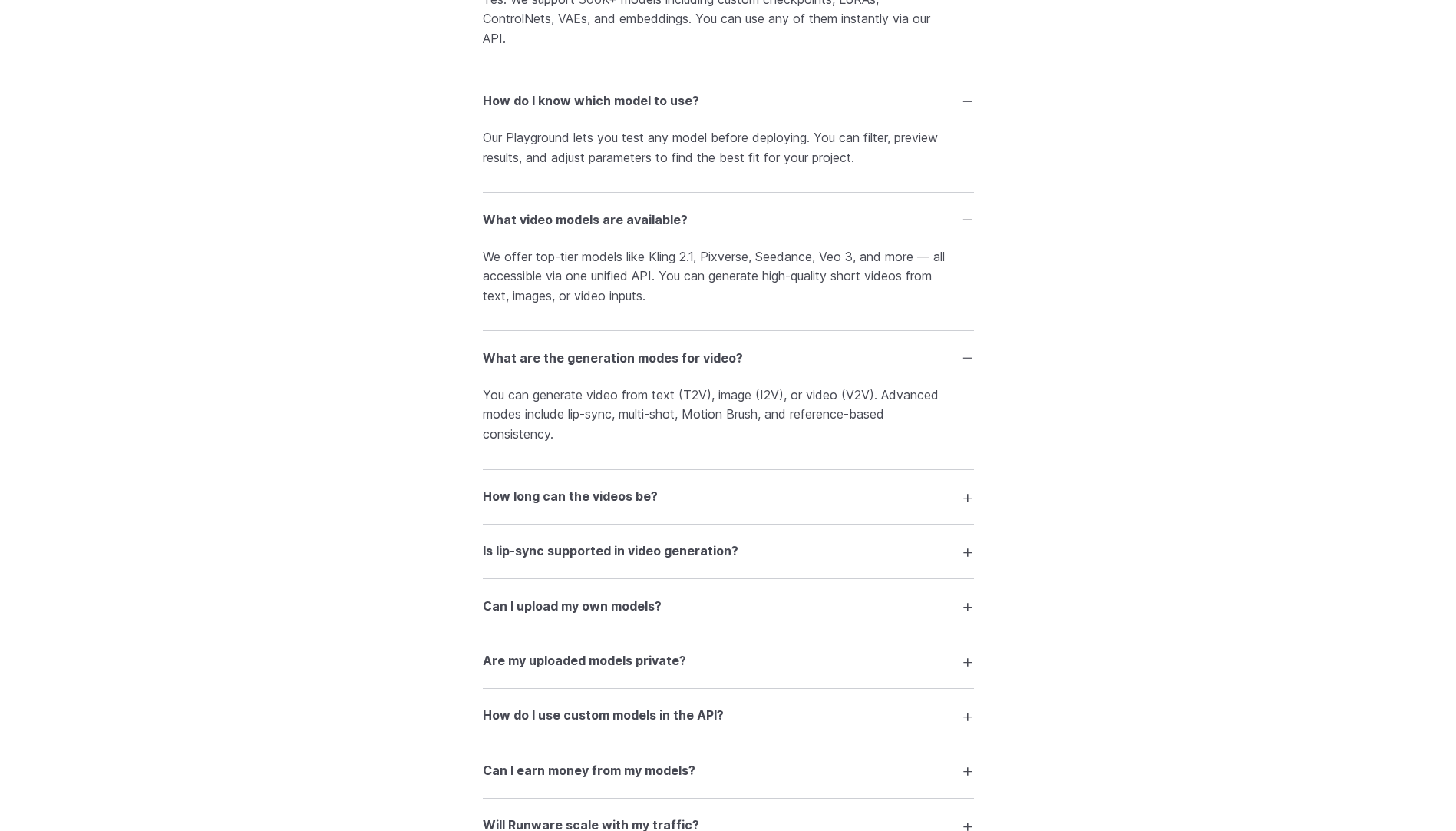
click at [972, 495] on summary "How long can the videos be?" at bounding box center [728, 496] width 491 height 29
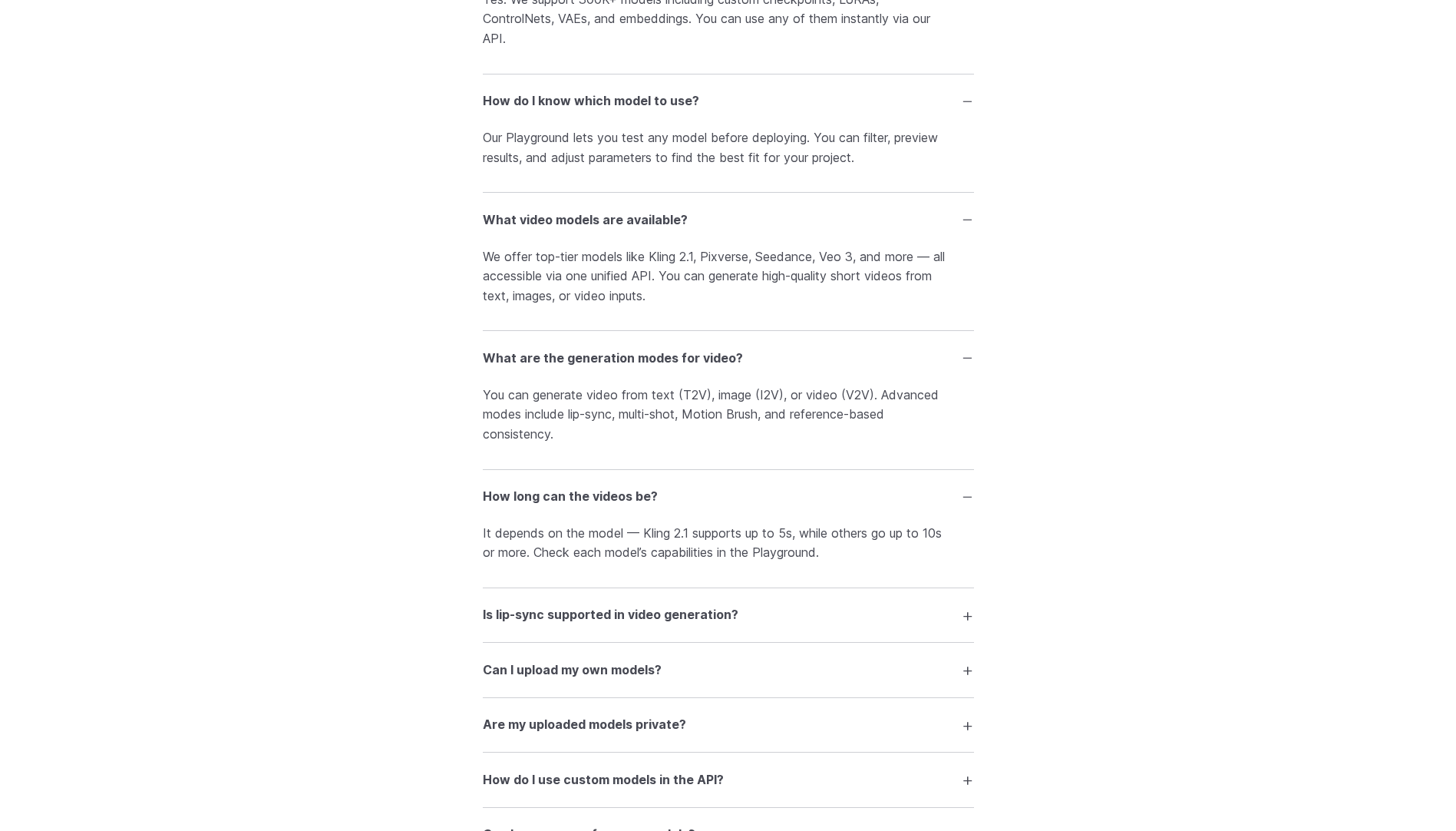
click at [968, 621] on summary "Is lip-sync supported in video generation?" at bounding box center [728, 614] width 491 height 29
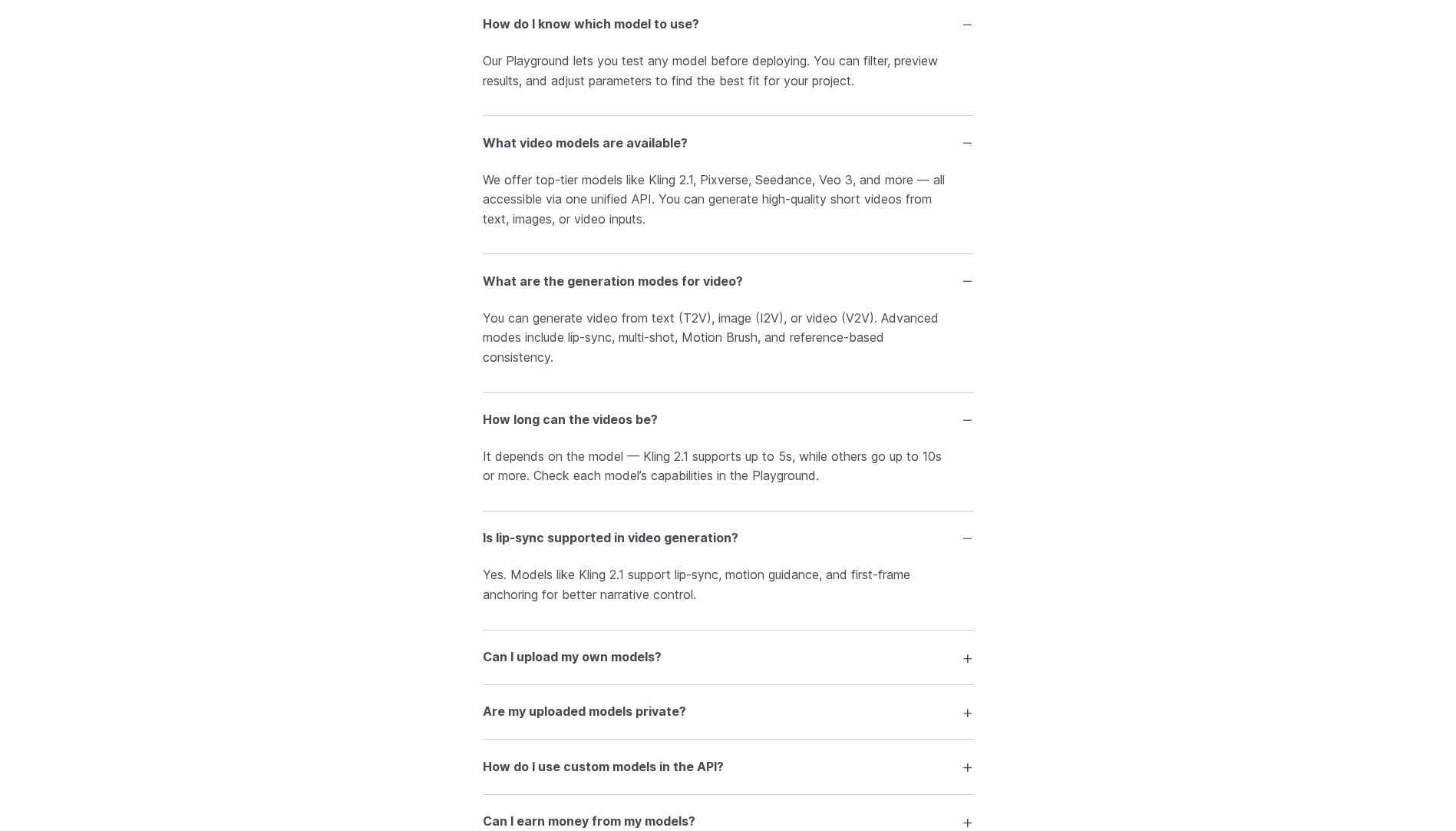
scroll to position [3264, 0]
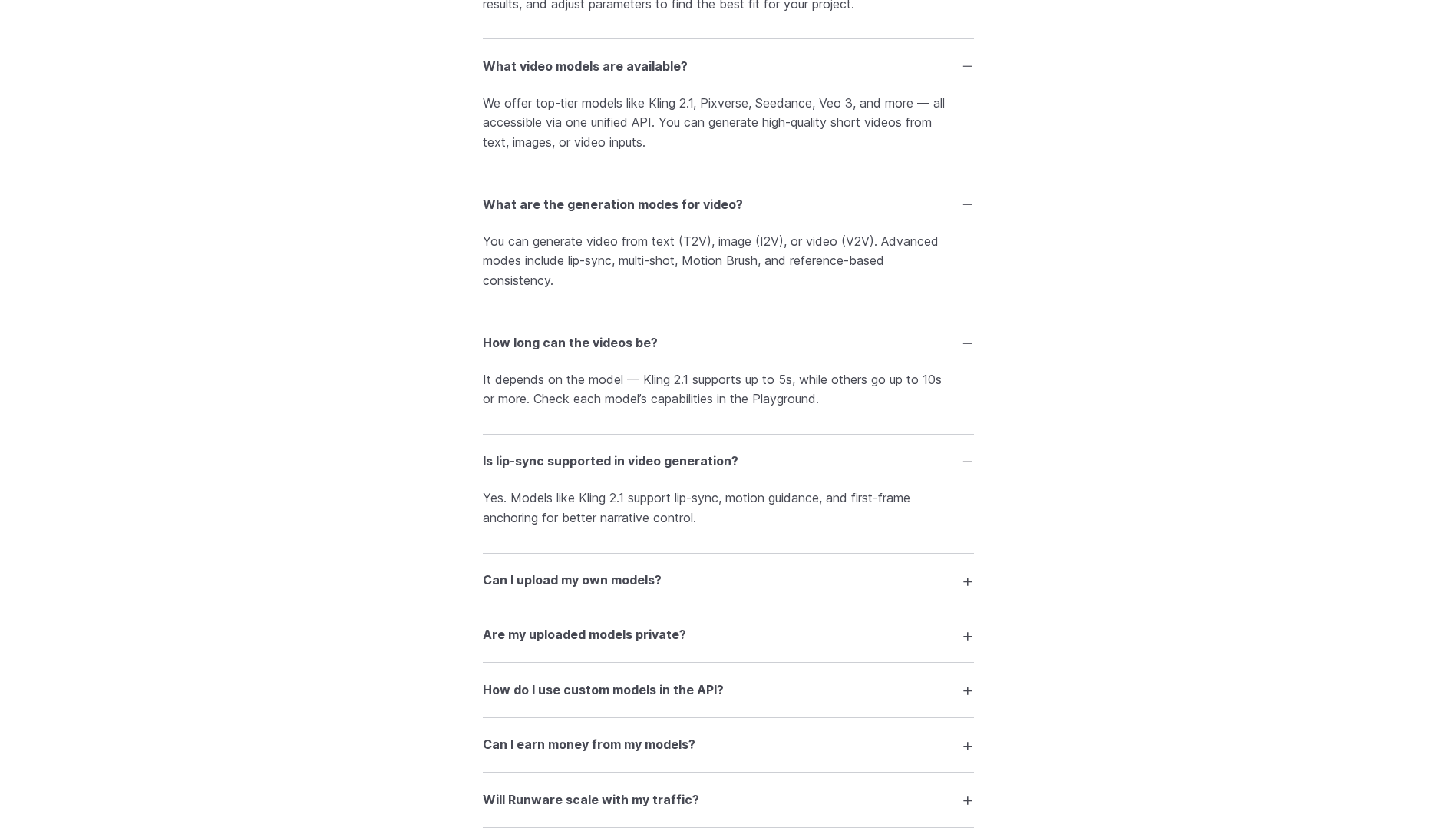
click at [963, 588] on summary "Can I upload my own models?" at bounding box center [728, 580] width 491 height 29
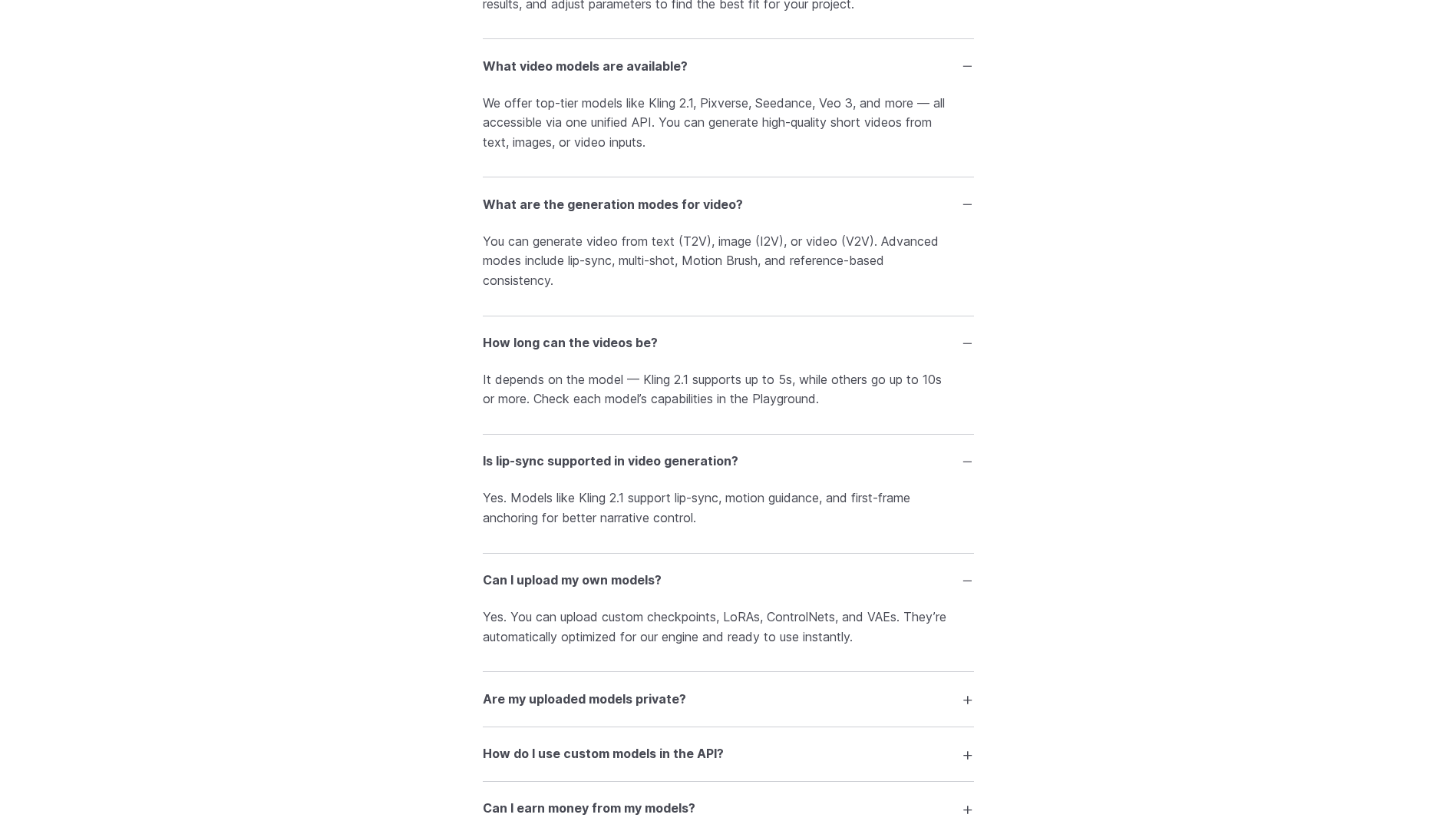
scroll to position [3342, 0]
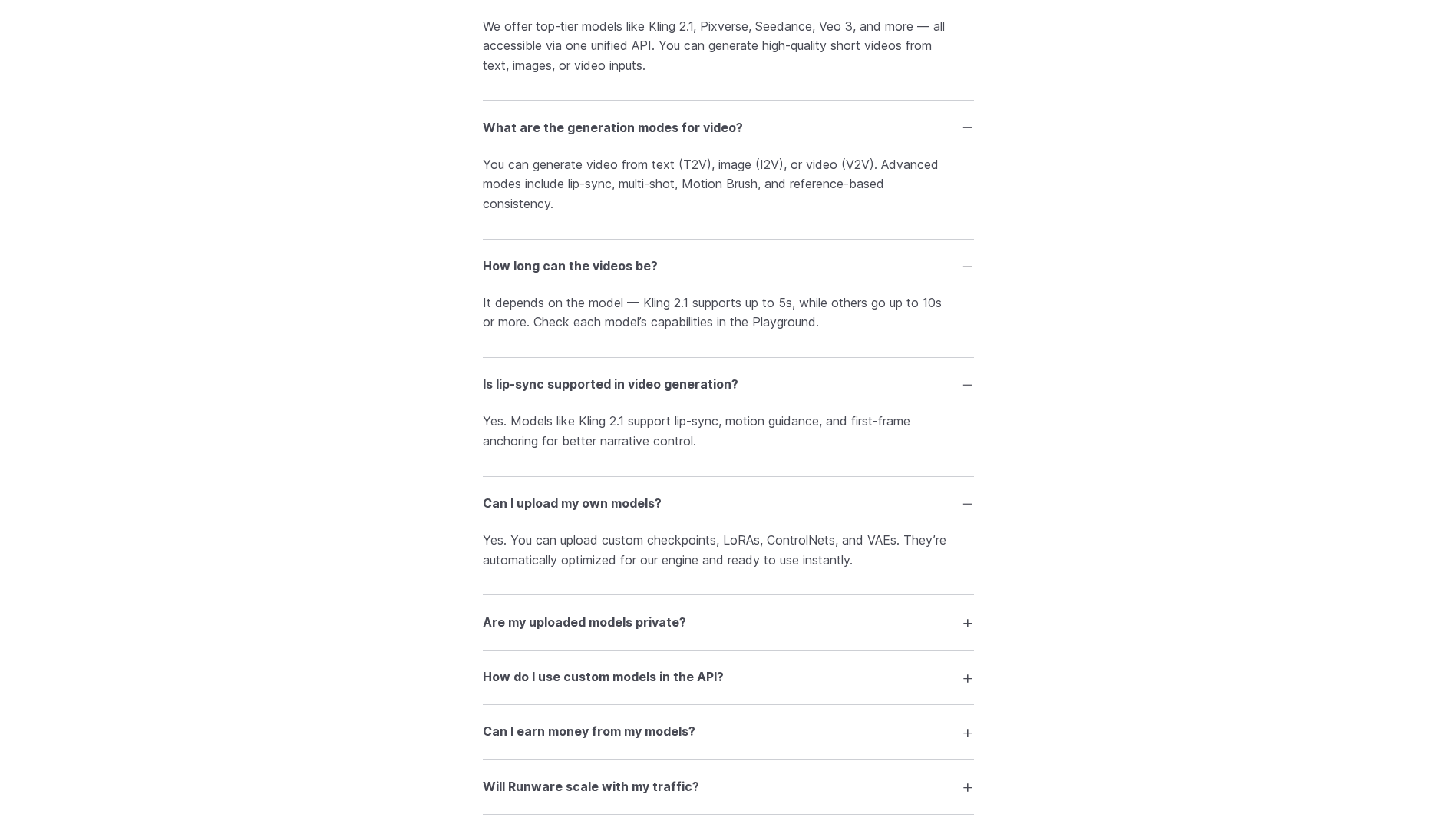
click at [964, 619] on summary "Are my uploaded models private?" at bounding box center [728, 622] width 491 height 29
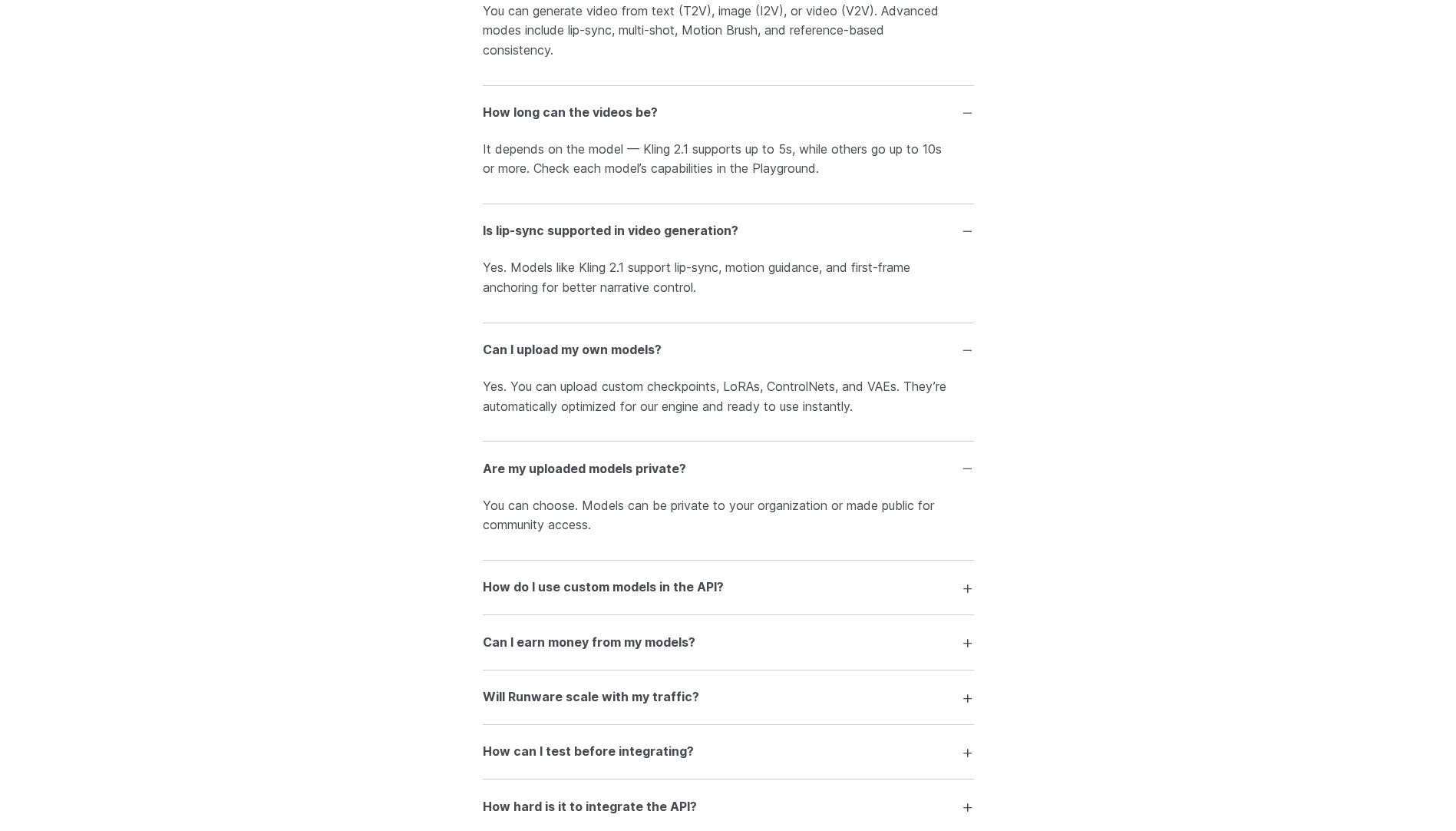
scroll to position [3572, 0]
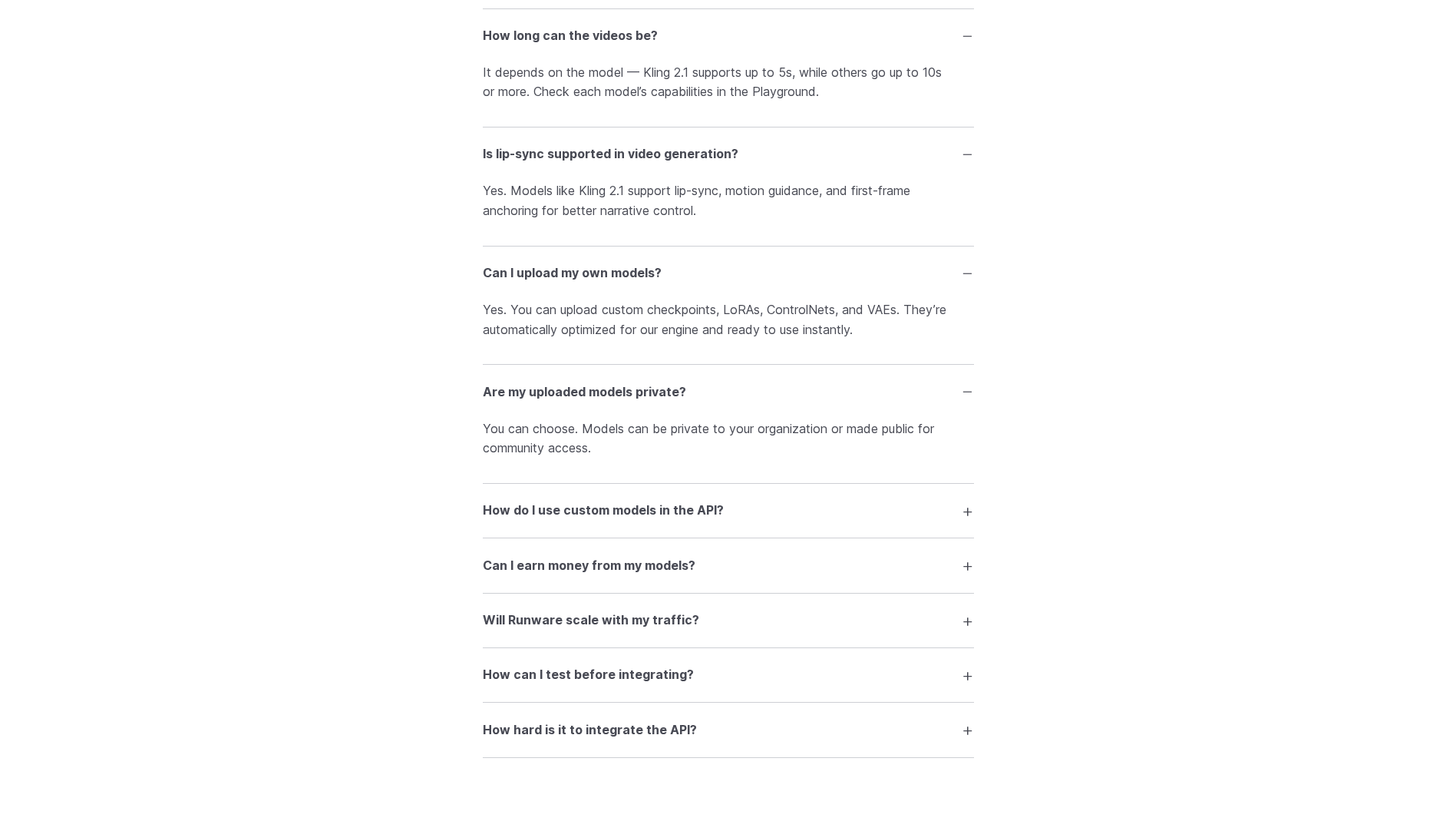
click at [968, 568] on summary "Can I earn money from my models?" at bounding box center [728, 564] width 491 height 29
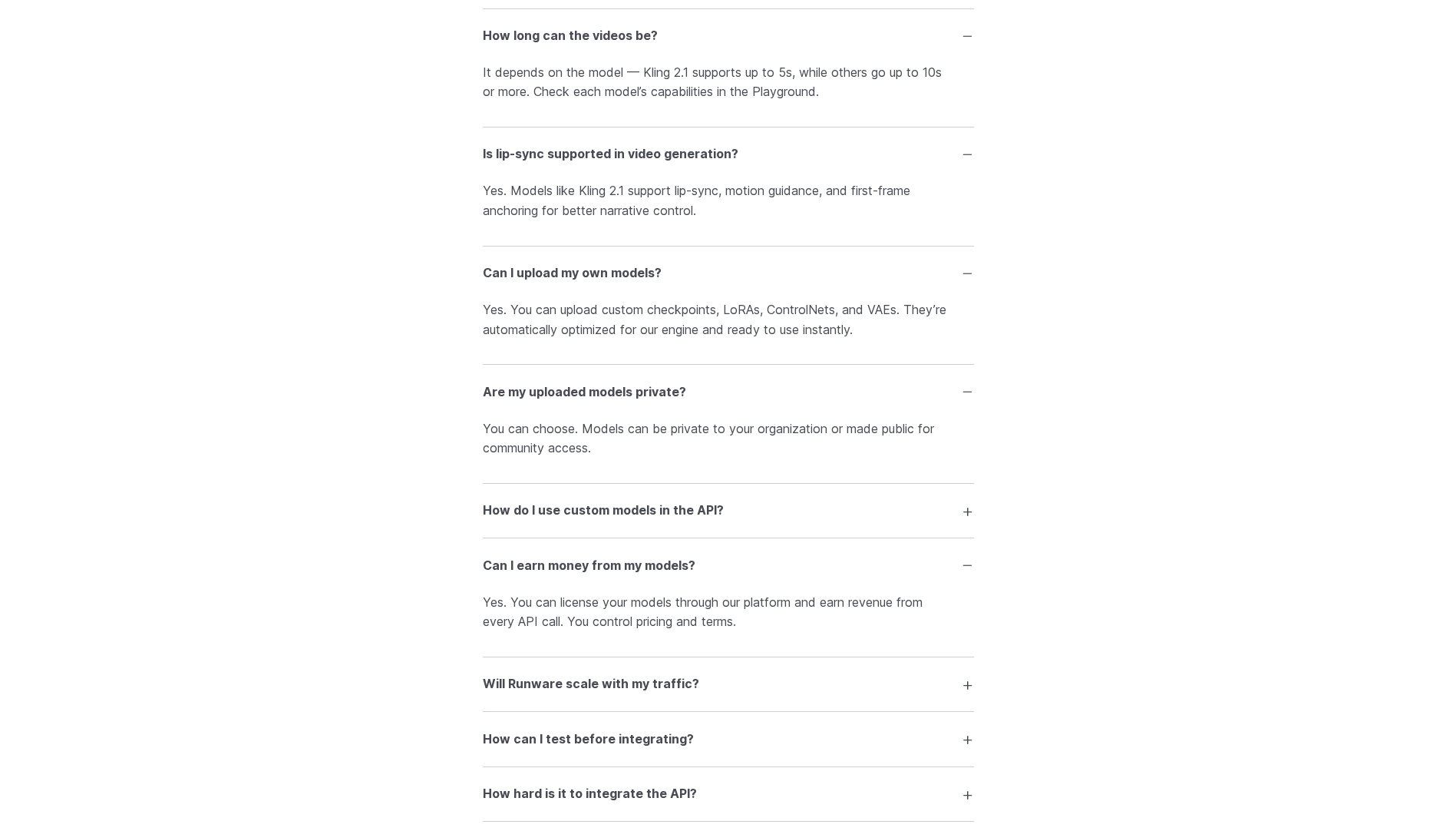
scroll to position [3648, 0]
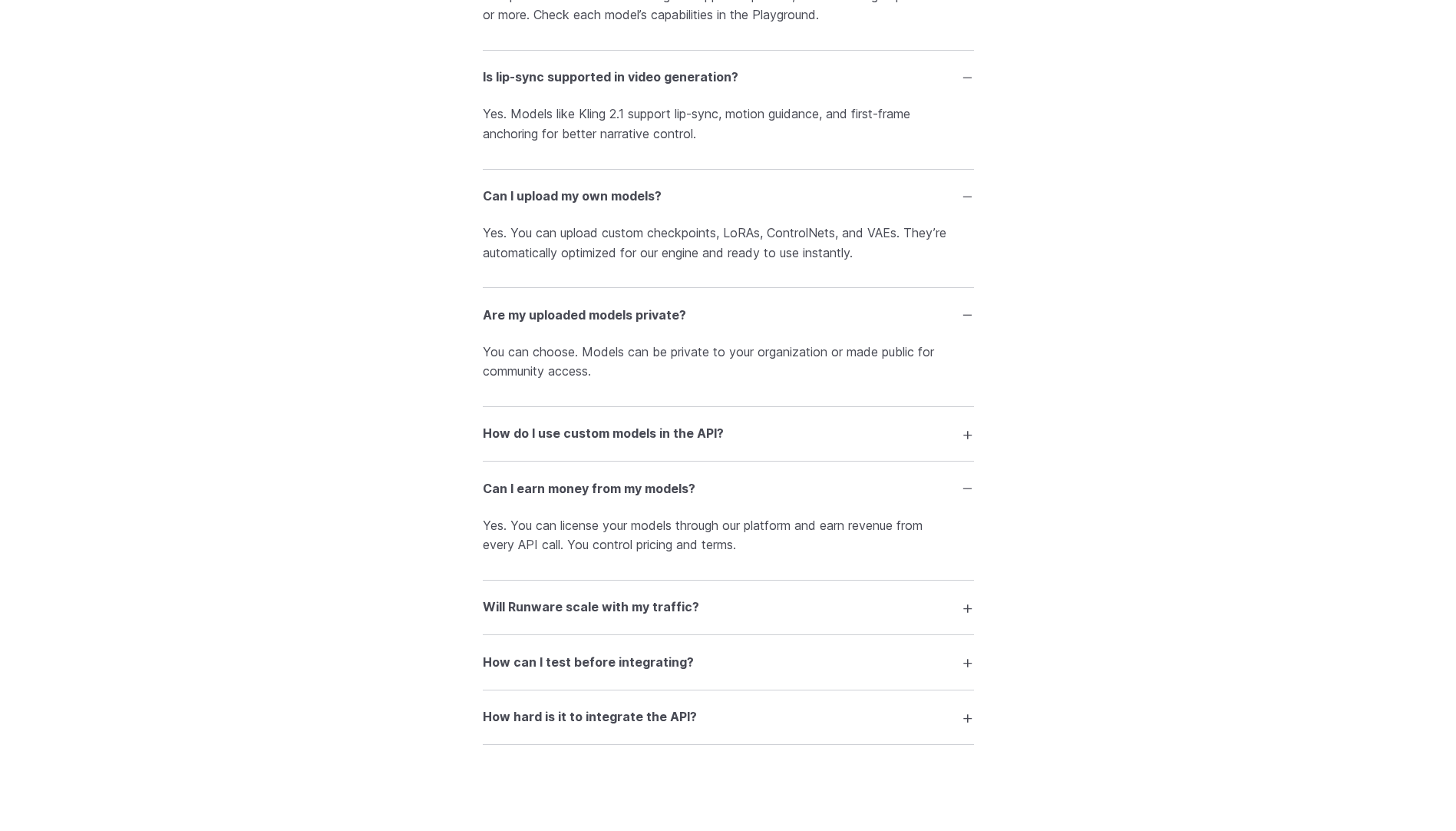
click at [973, 610] on summary "Will Runware scale with my traffic?" at bounding box center [728, 607] width 491 height 29
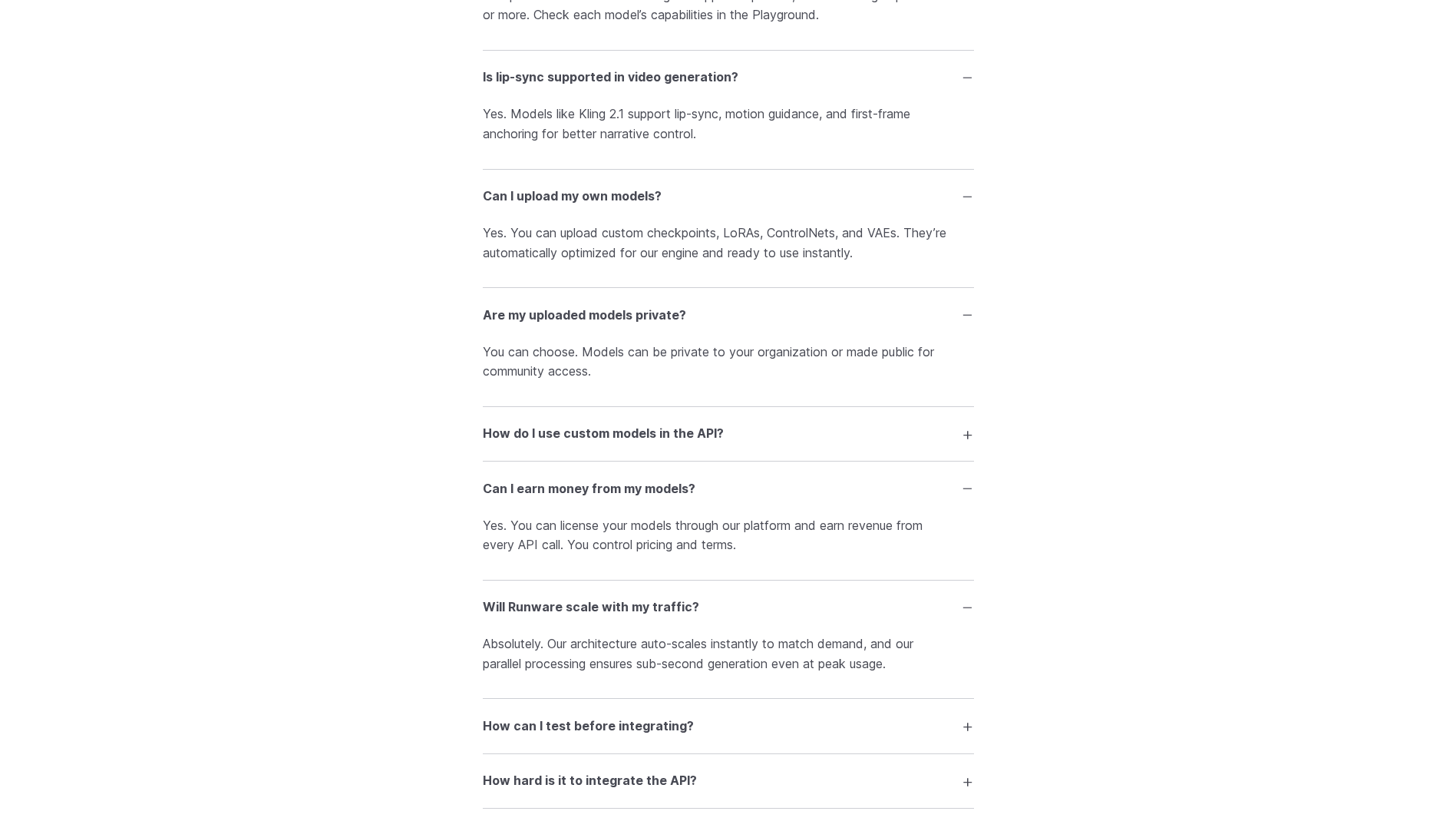
scroll to position [3725, 0]
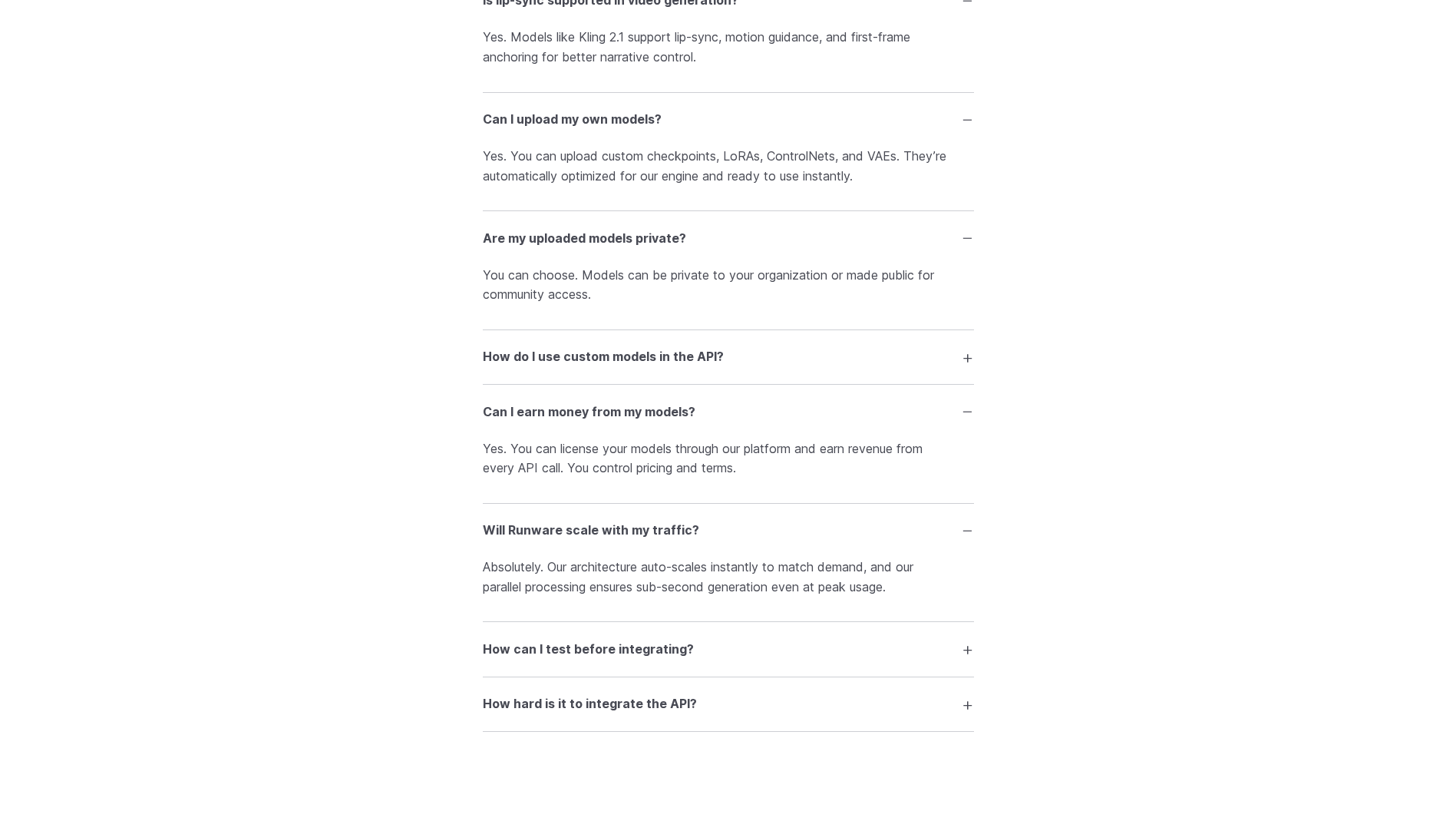
click at [973, 644] on summary "How can I test before integrating?" at bounding box center [728, 648] width 491 height 29
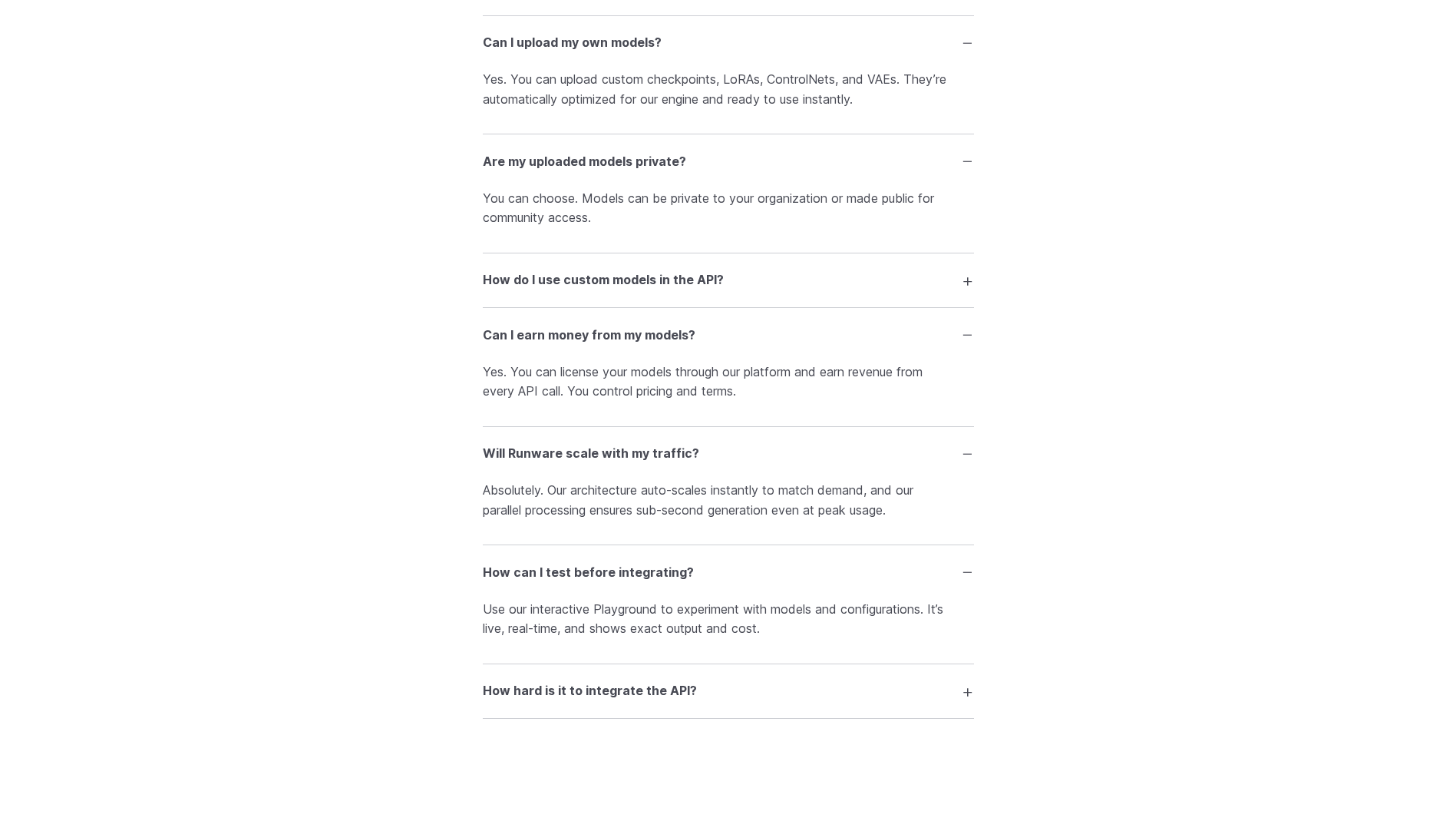
click at [972, 691] on summary "How hard is it to integrate the API?" at bounding box center [728, 690] width 491 height 29
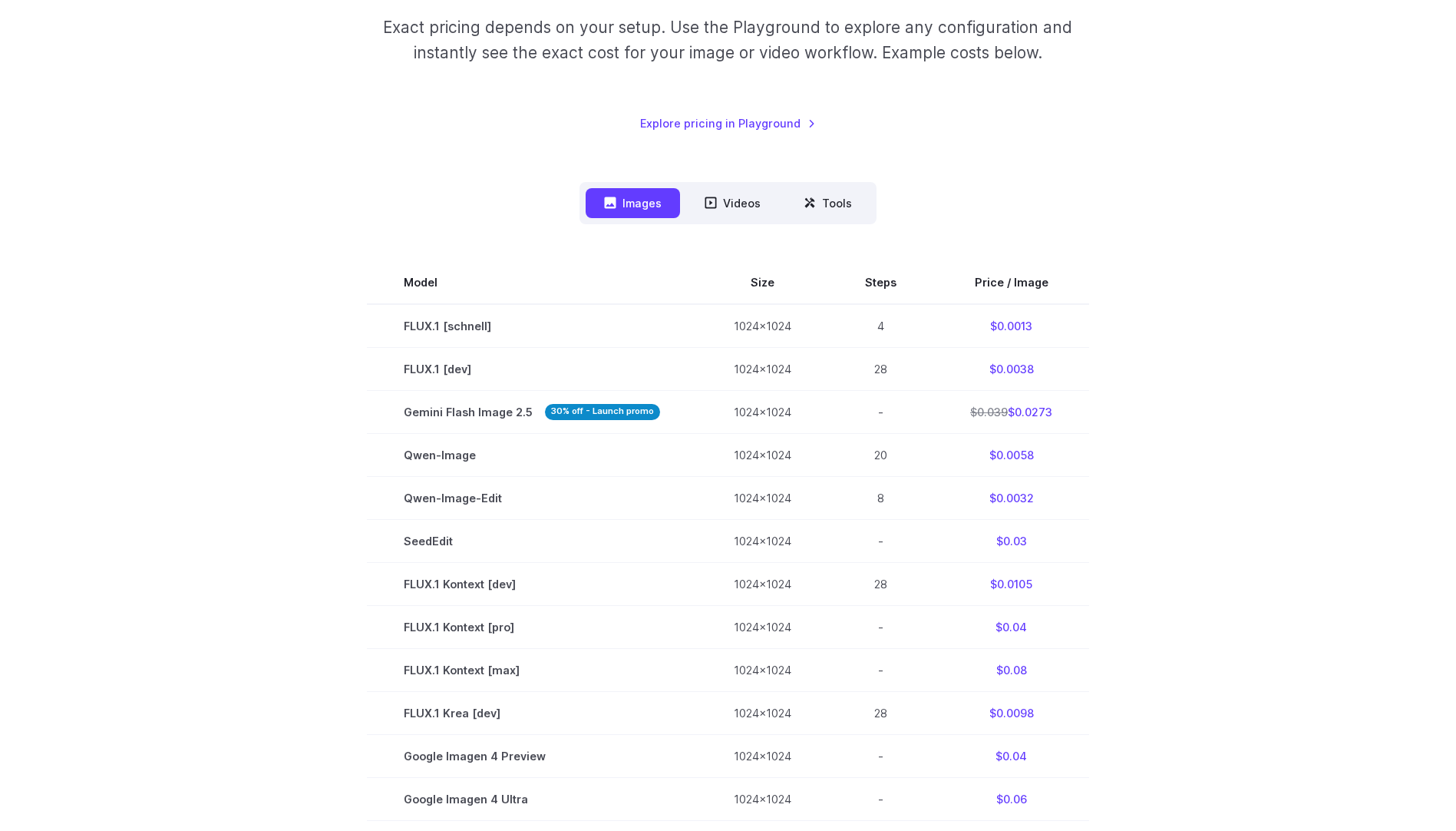
scroll to position [0, 0]
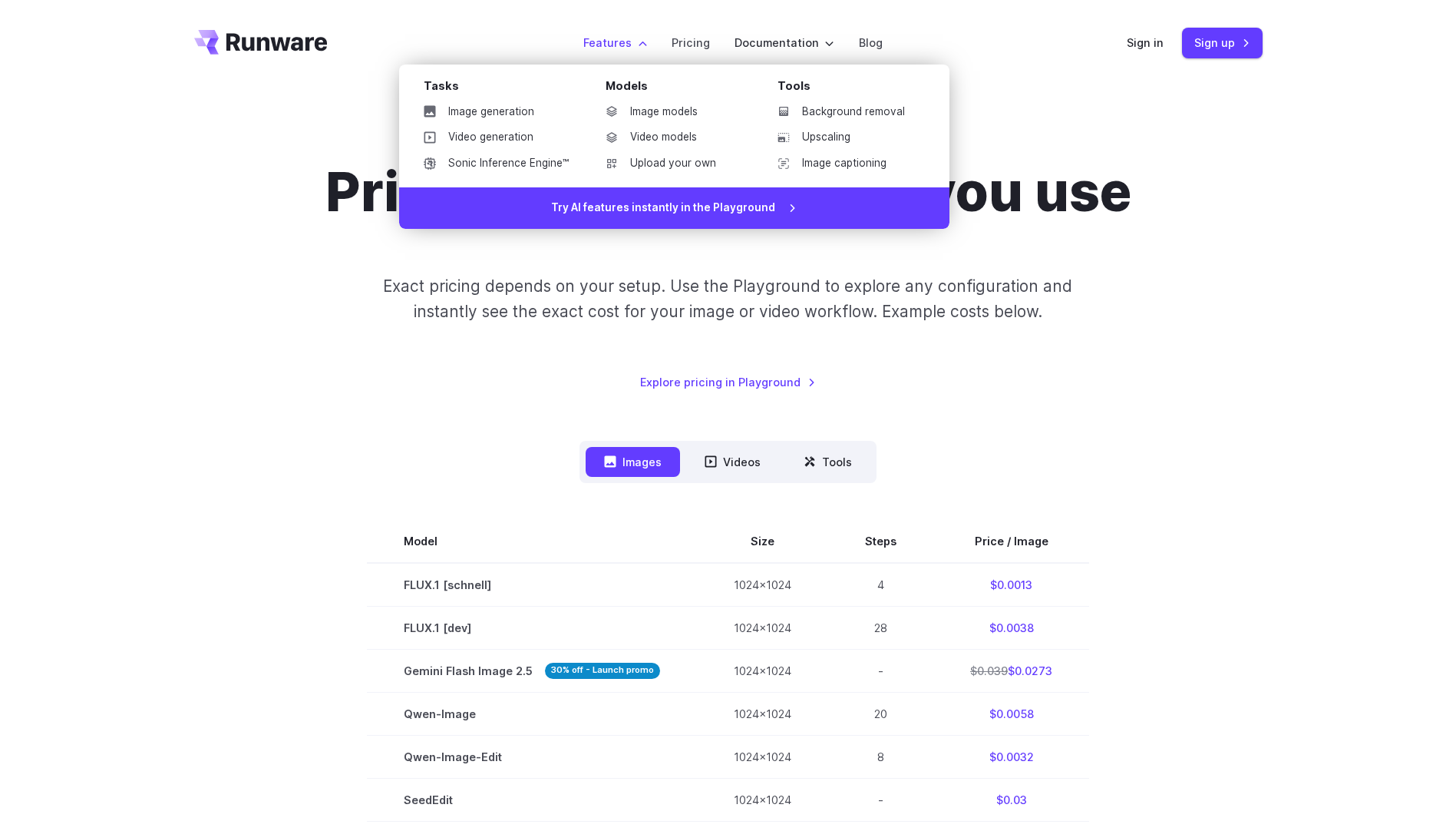
click at [595, 34] on label "Features" at bounding box center [615, 43] width 63 height 18
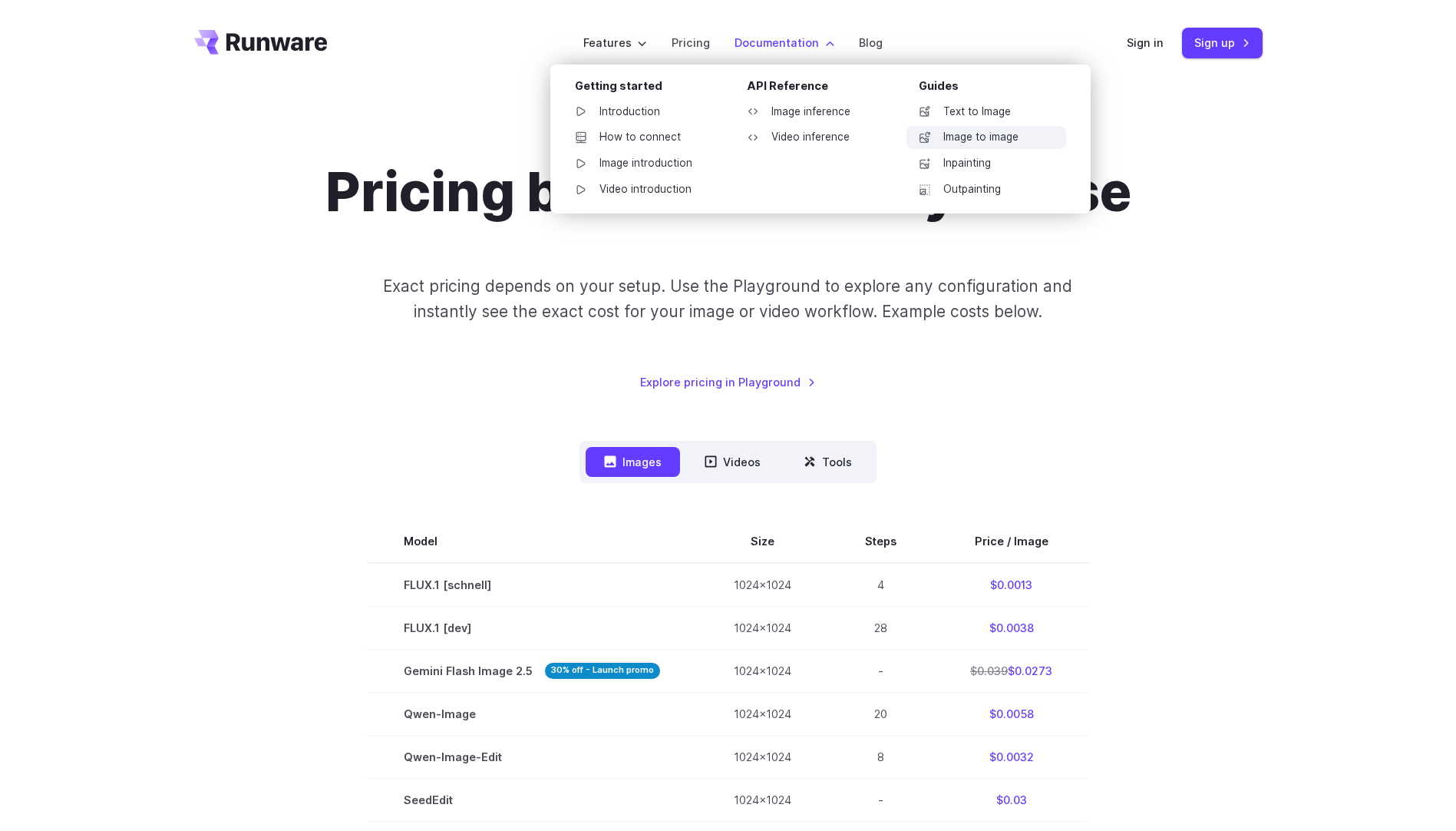
click at [967, 134] on link "Image to image" at bounding box center [987, 138] width 160 height 23
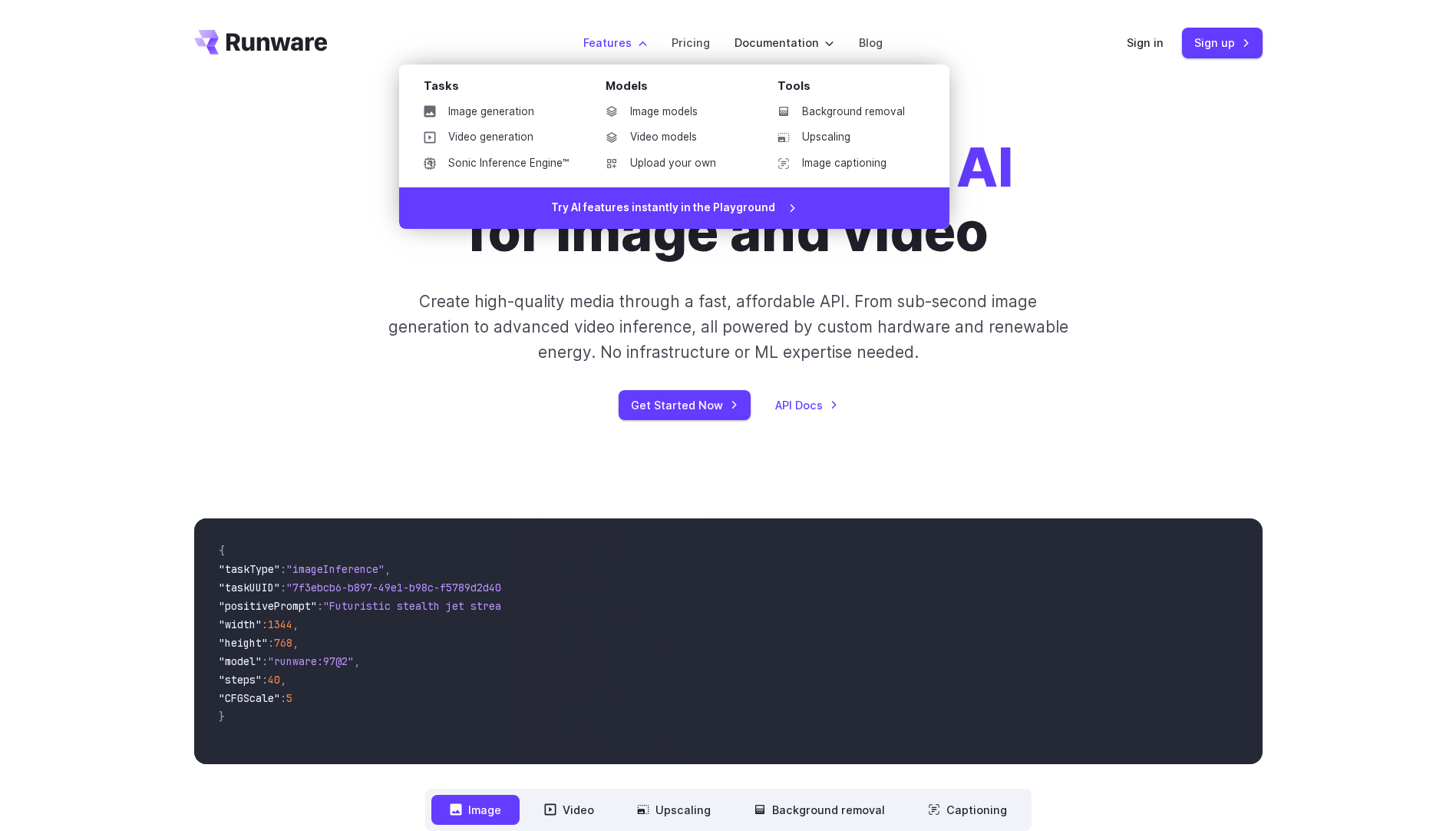
click at [645, 41] on label "Features" at bounding box center [615, 43] width 63 height 18
click at [486, 114] on link "Image generation" at bounding box center [497, 113] width 170 height 23
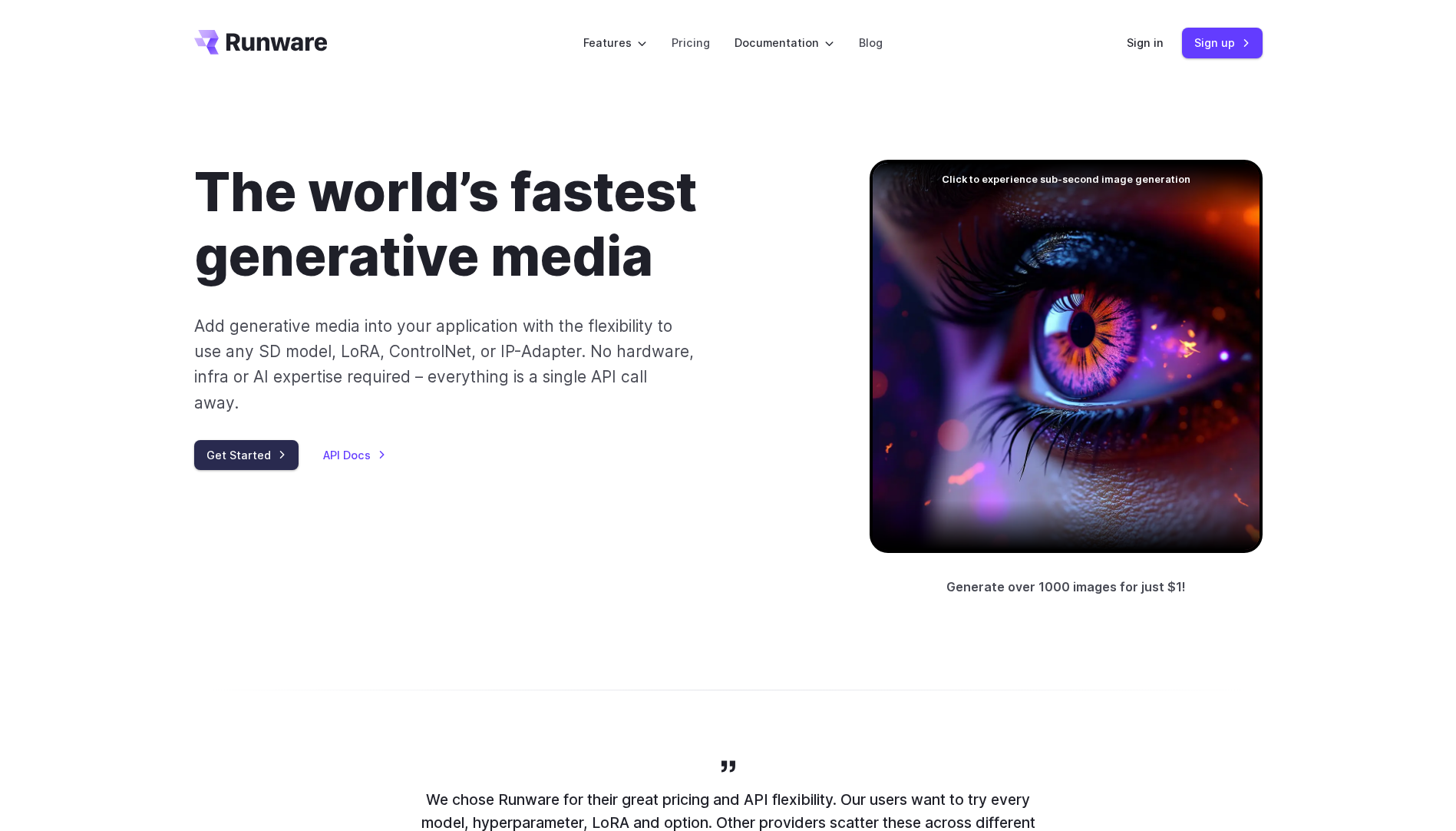
click at [267, 440] on link "Get Started" at bounding box center [246, 455] width 104 height 30
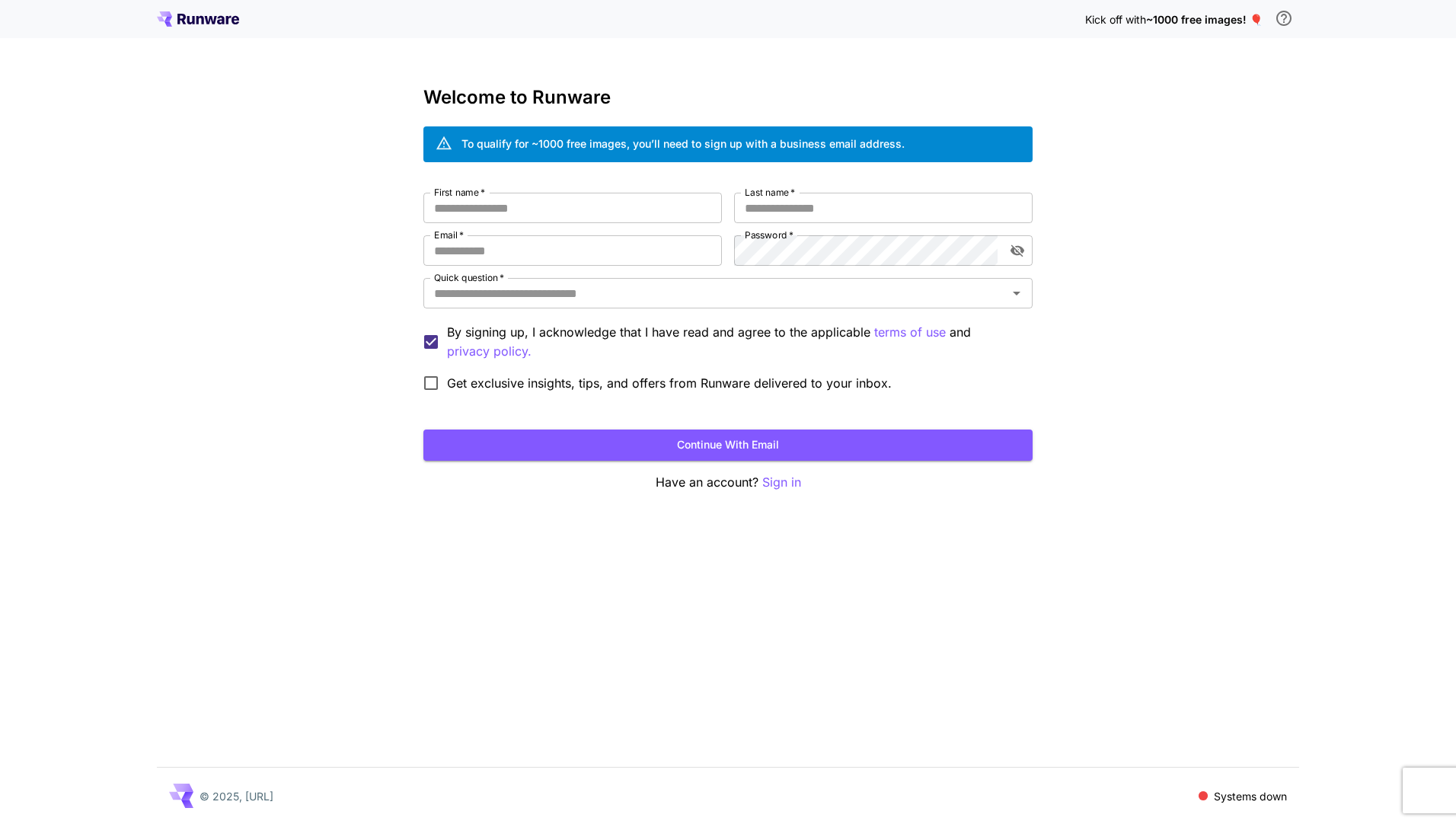
click at [325, 312] on div "Kick off with ~1000 free images! 🎈 Welcome to Runware To qualify for ~1000 free…" at bounding box center [728, 412] width 1456 height 824
click at [121, 341] on div "Kick off with ~1000 free images! 🎈 Welcome to Runware To qualify for ~1000 free…" at bounding box center [728, 412] width 1456 height 824
